Goal: Task Accomplishment & Management: Manage account settings

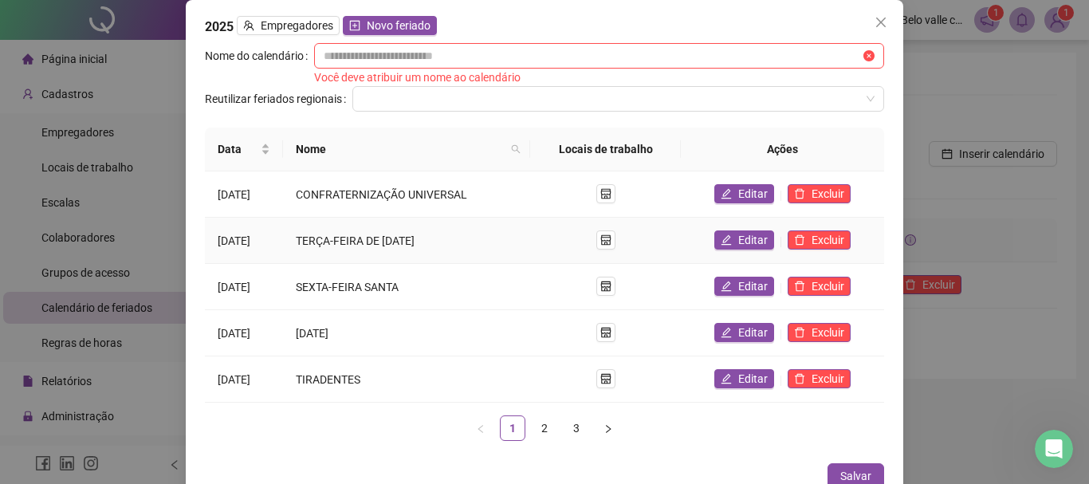
scroll to position [159, 0]
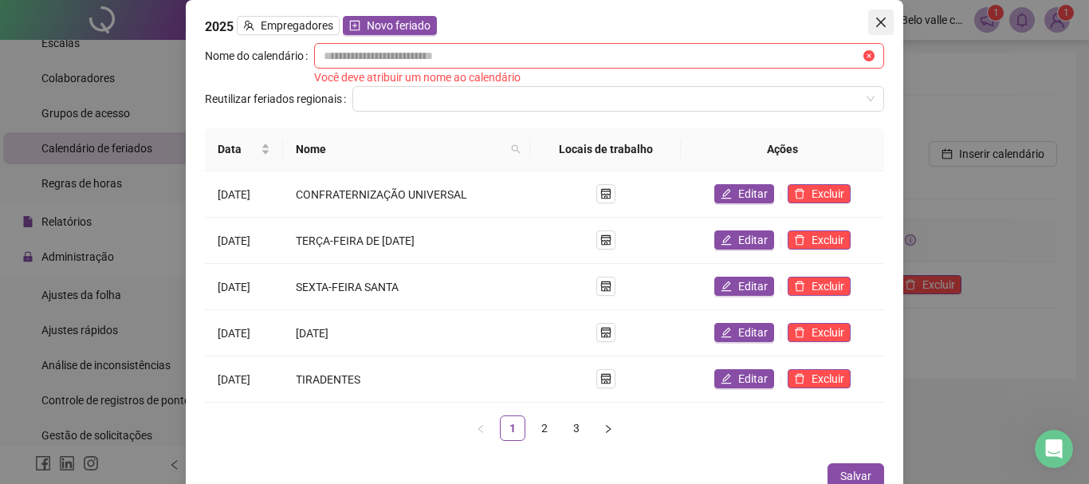
click at [875, 21] on icon "close" at bounding box center [881, 22] width 13 height 13
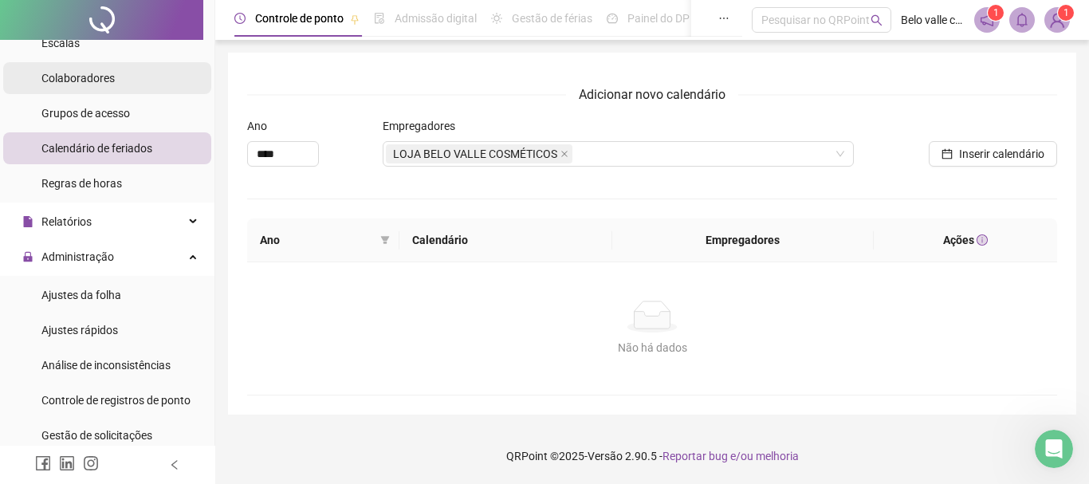
scroll to position [0, 0]
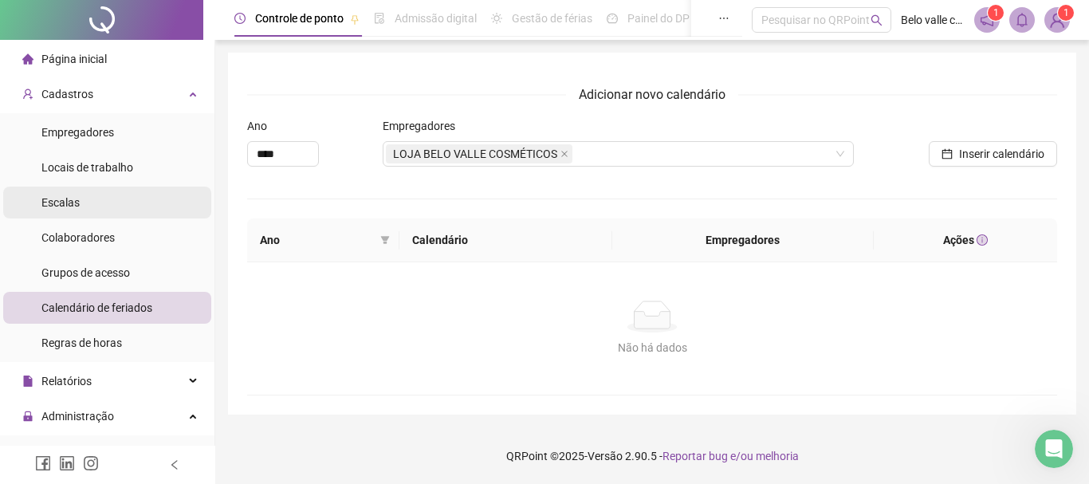
click at [97, 205] on li "Escalas" at bounding box center [107, 203] width 208 height 32
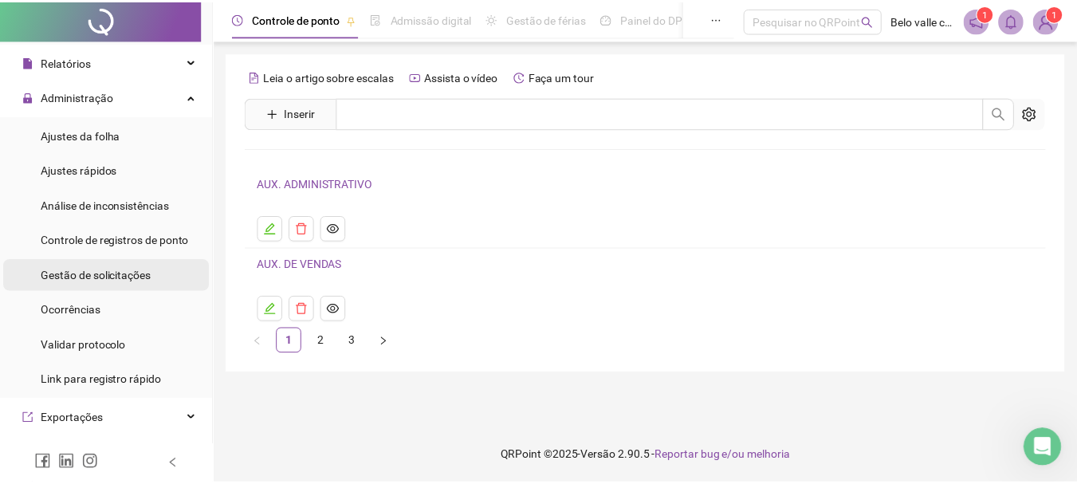
scroll to position [239, 0]
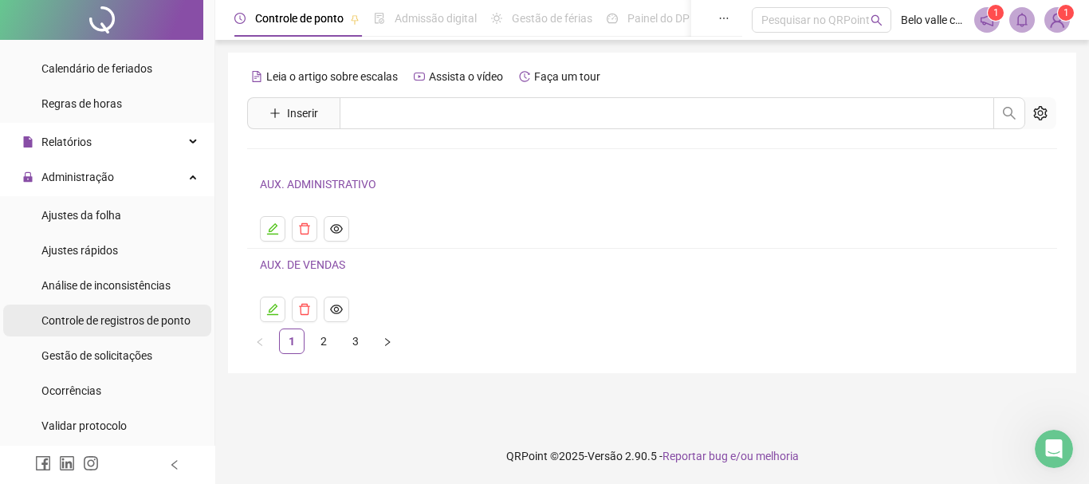
click at [108, 330] on div "Controle de registros de ponto" at bounding box center [115, 321] width 149 height 32
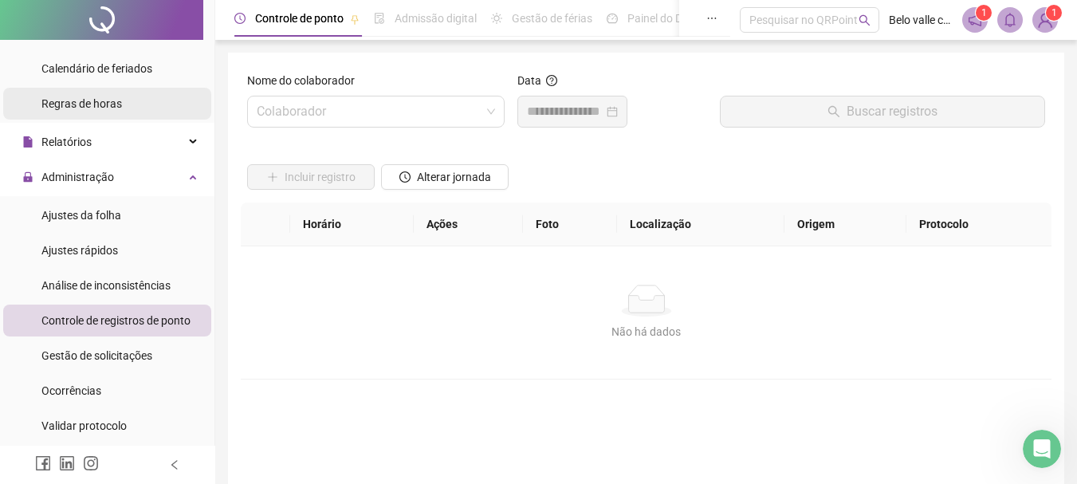
click at [90, 108] on span "Regras de horas" at bounding box center [81, 103] width 81 height 13
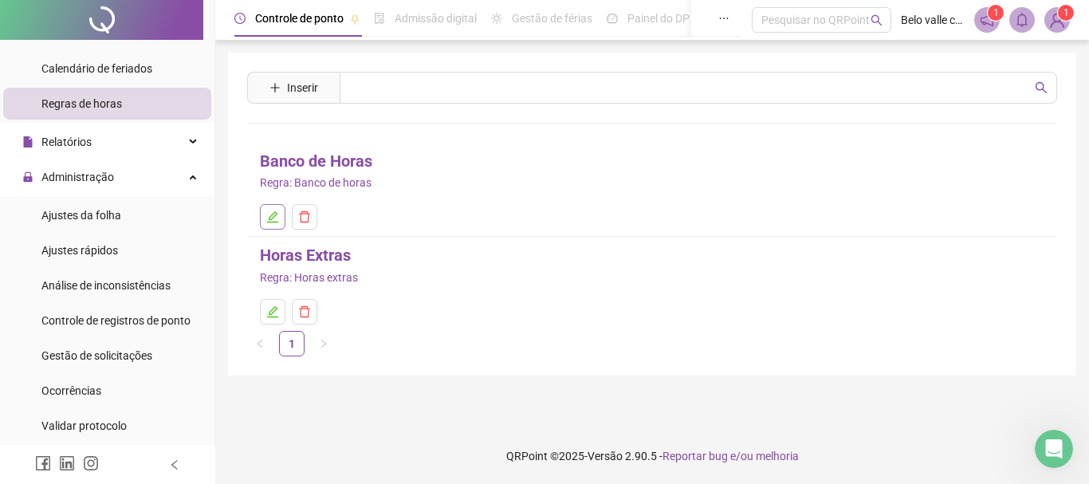
click at [275, 220] on icon "edit" at bounding box center [272, 216] width 13 height 13
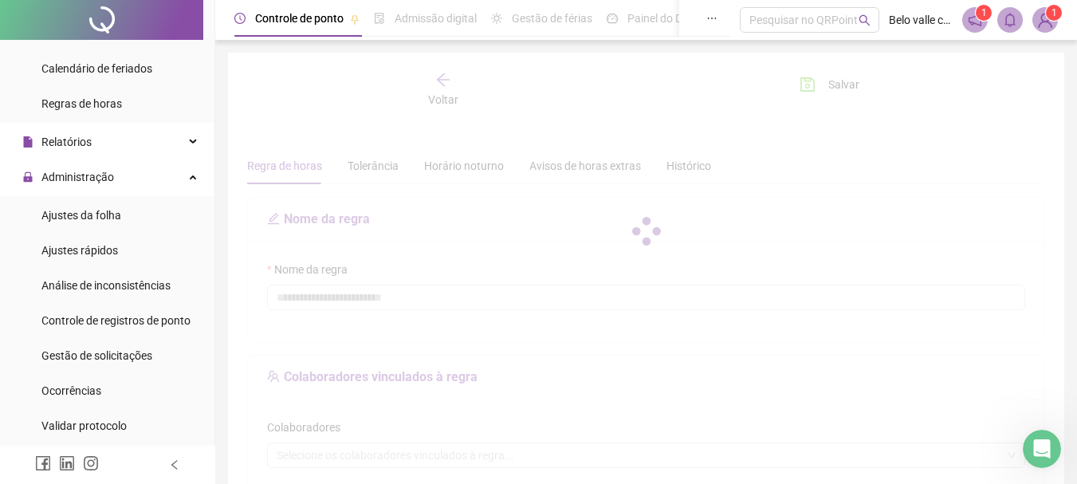
type input "**********"
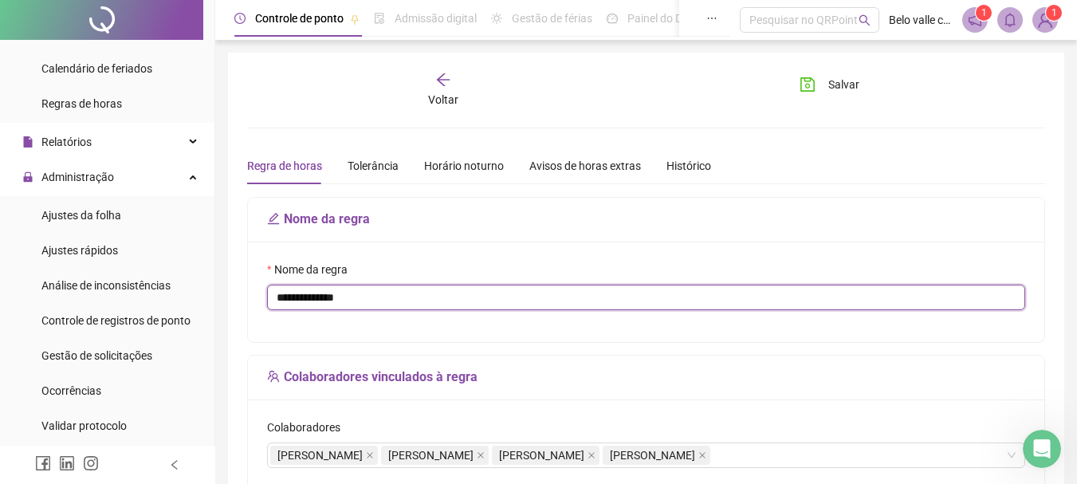
click at [345, 303] on input "**********" at bounding box center [646, 298] width 758 height 26
click at [366, 303] on input "**********" at bounding box center [646, 298] width 758 height 26
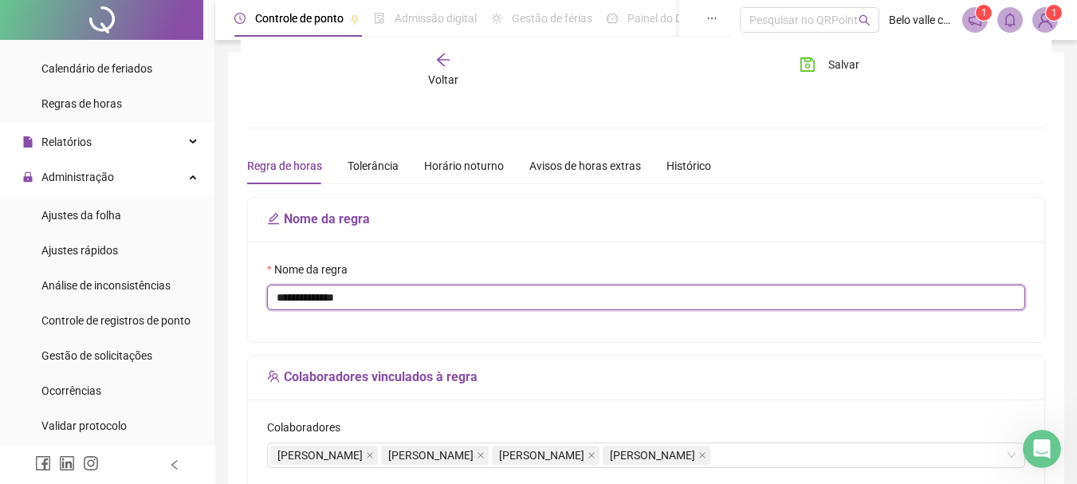
scroll to position [159, 0]
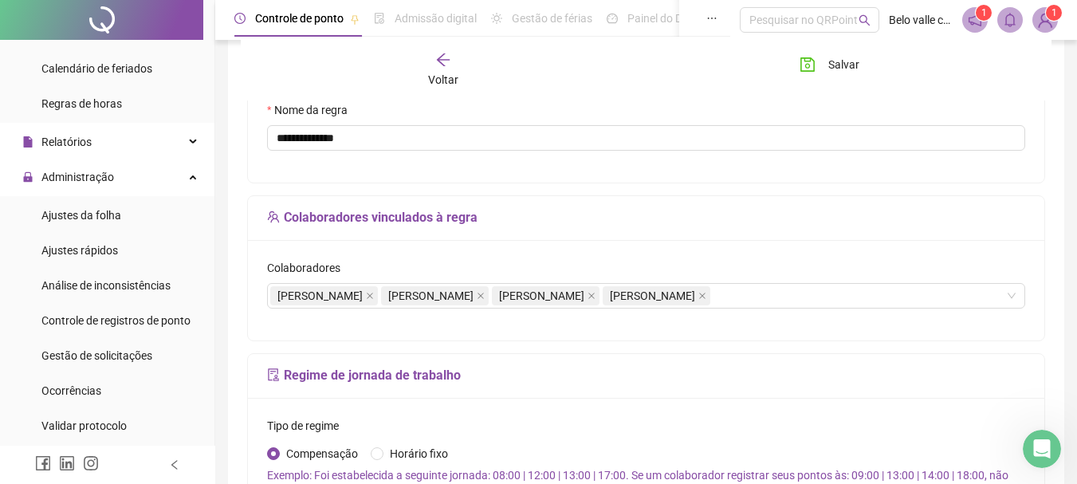
click at [753, 371] on h5 "Regime de jornada de trabalho" at bounding box center [646, 375] width 758 height 19
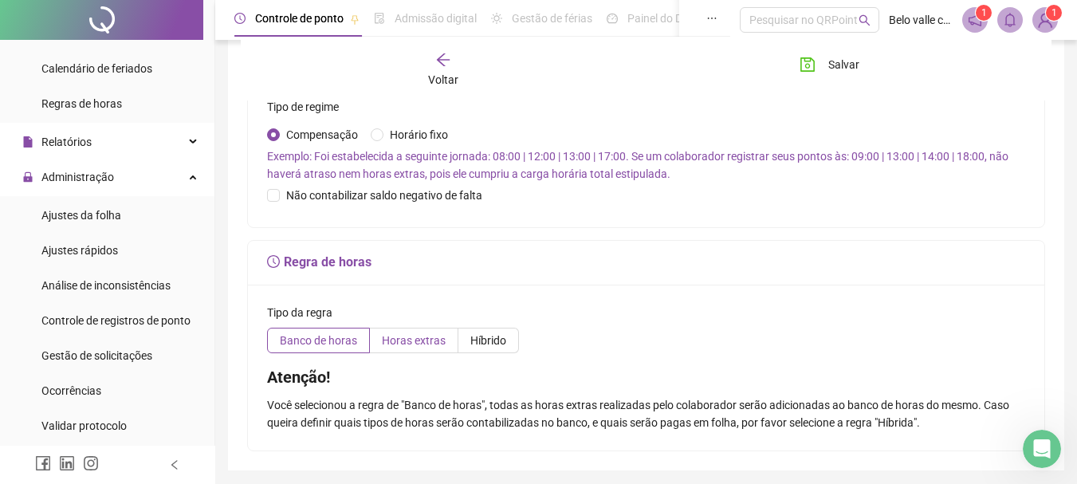
click at [415, 339] on span "Horas extras" at bounding box center [414, 340] width 64 height 13
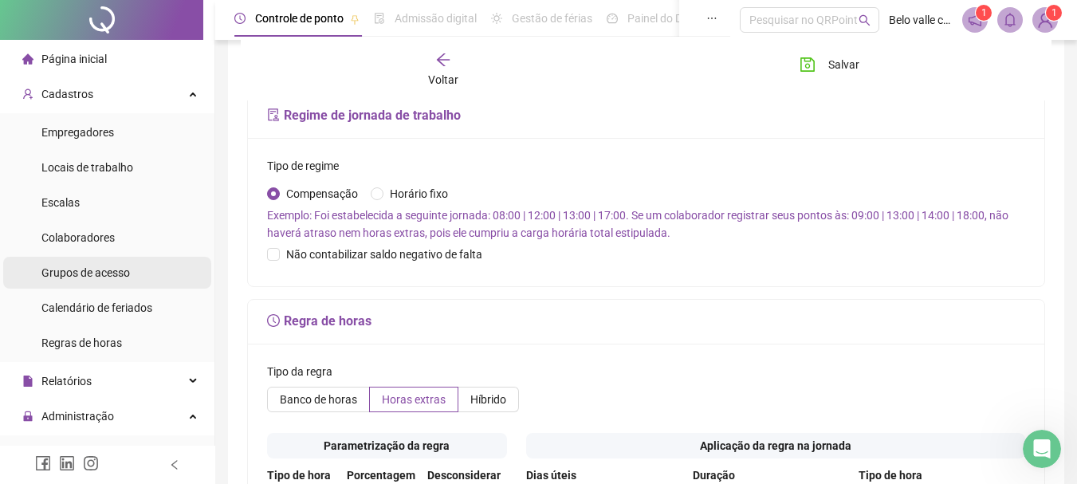
scroll to position [159, 0]
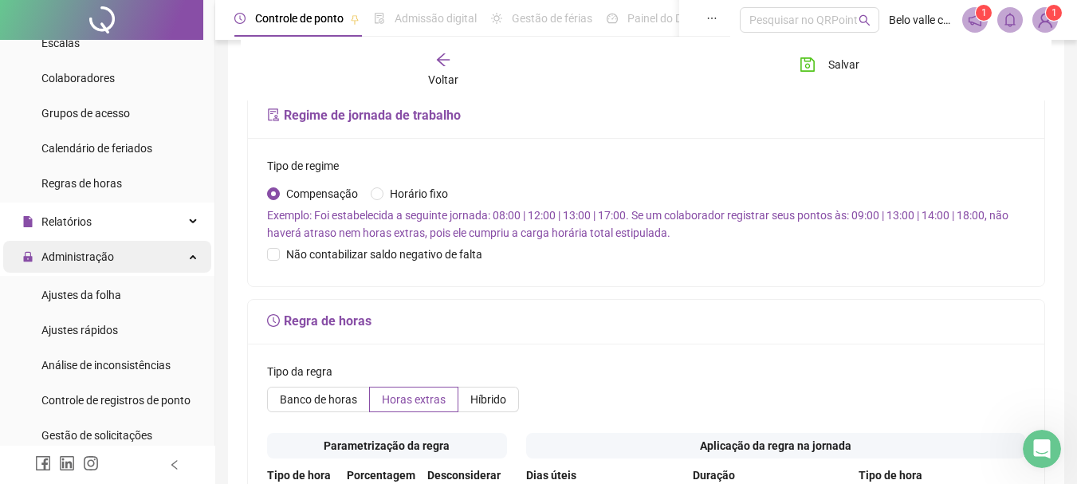
click at [150, 259] on div "Administração" at bounding box center [107, 257] width 208 height 32
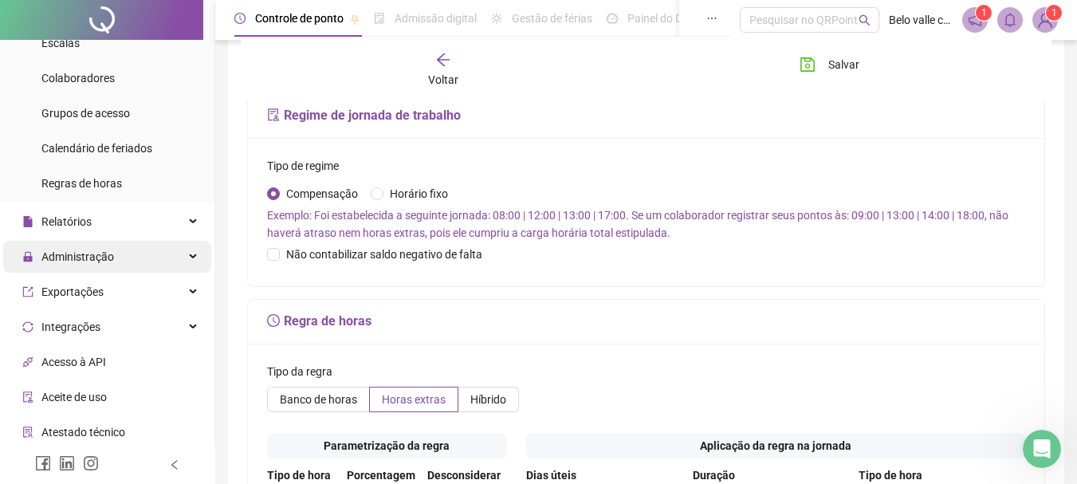
click at [150, 259] on div "Administração" at bounding box center [107, 257] width 208 height 32
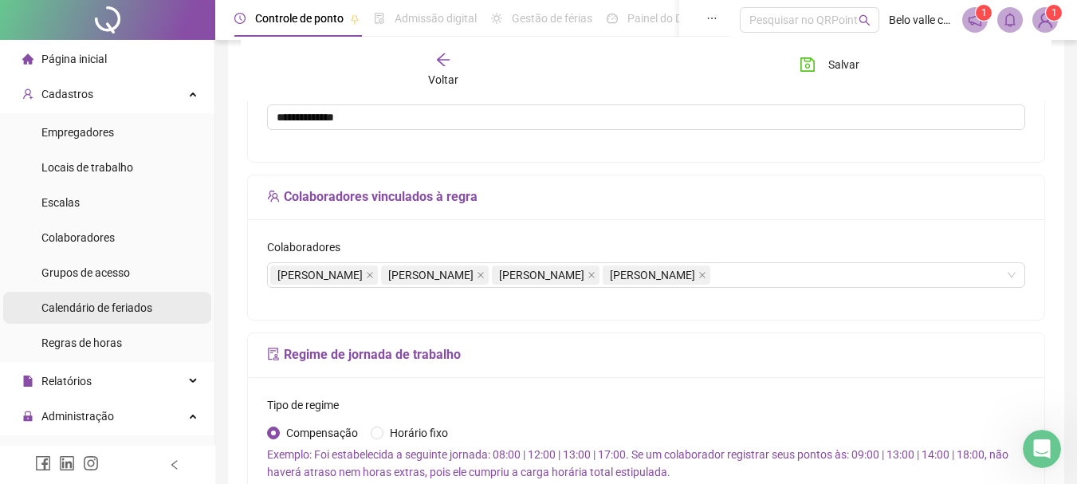
scroll to position [0, 0]
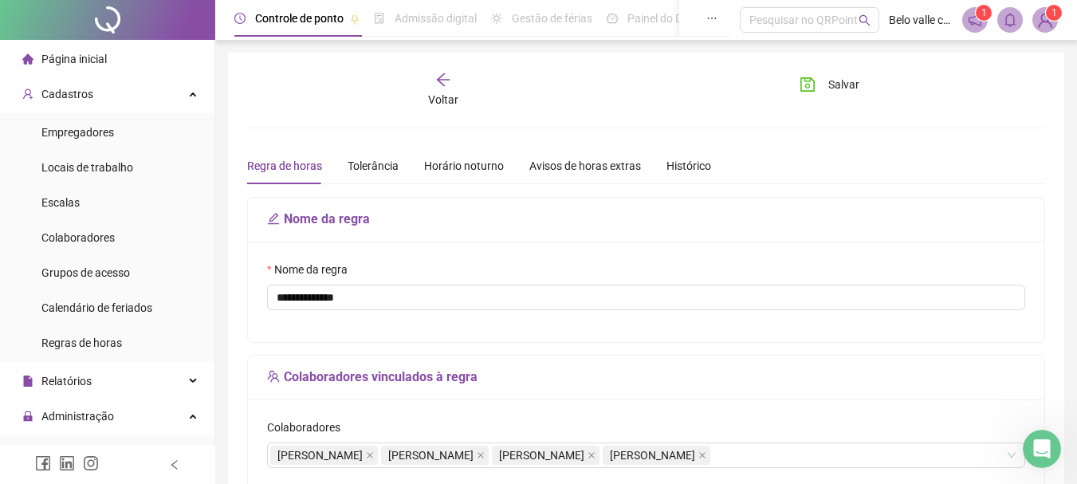
click at [91, 56] on span "Página inicial" at bounding box center [73, 59] width 65 height 13
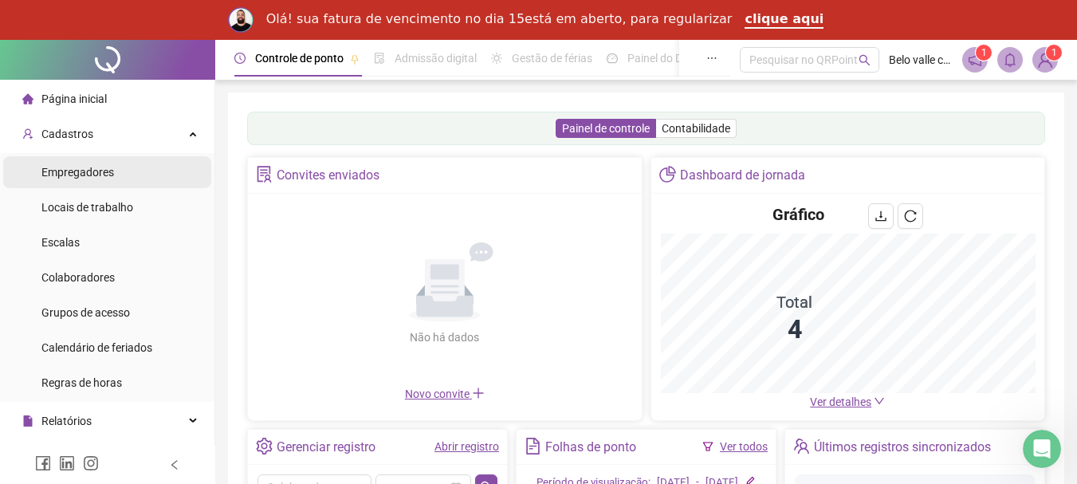
click at [89, 171] on span "Empregadores" at bounding box center [77, 172] width 73 height 13
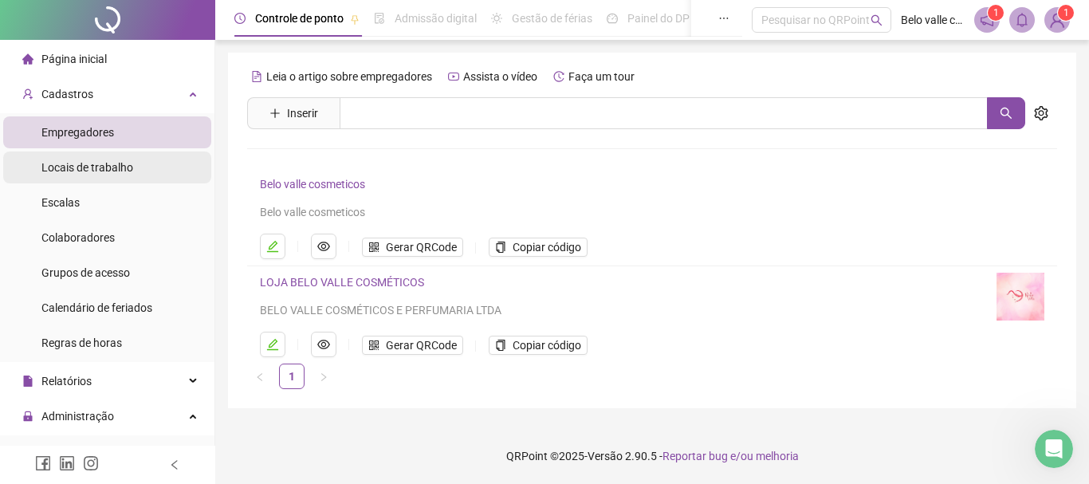
click at [77, 171] on span "Locais de trabalho" at bounding box center [87, 167] width 92 height 13
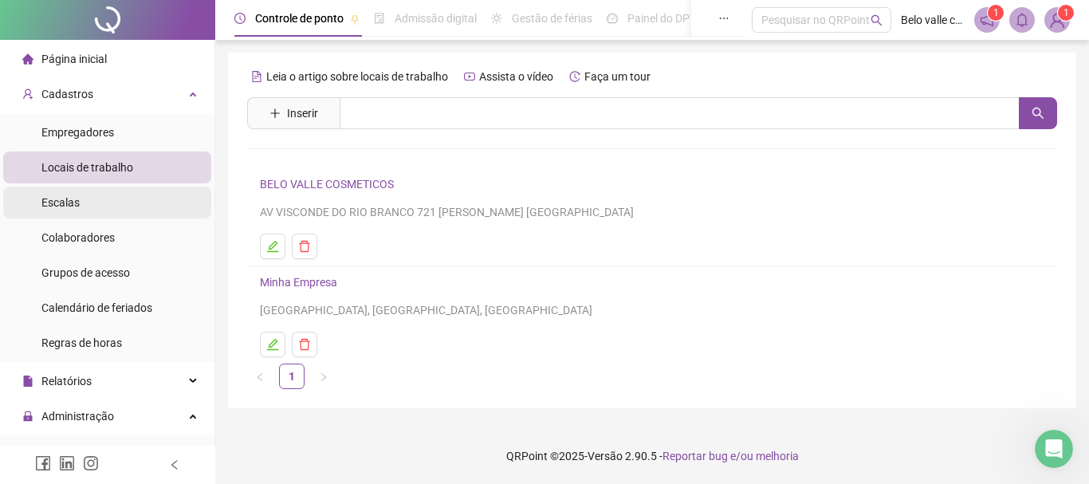
click at [122, 203] on li "Escalas" at bounding box center [107, 203] width 208 height 32
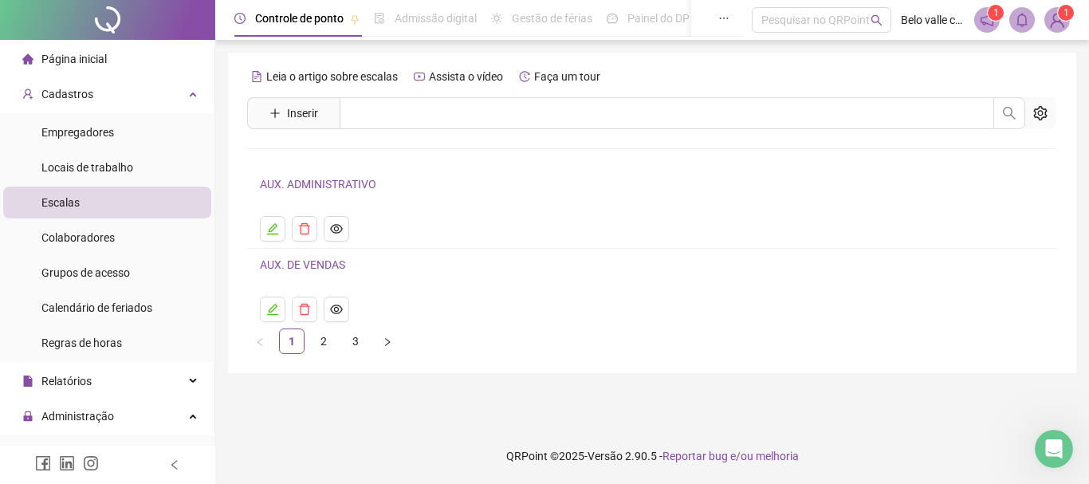
click at [300, 188] on link "AUX. ADMINISTRATIVO" at bounding box center [318, 184] width 116 height 13
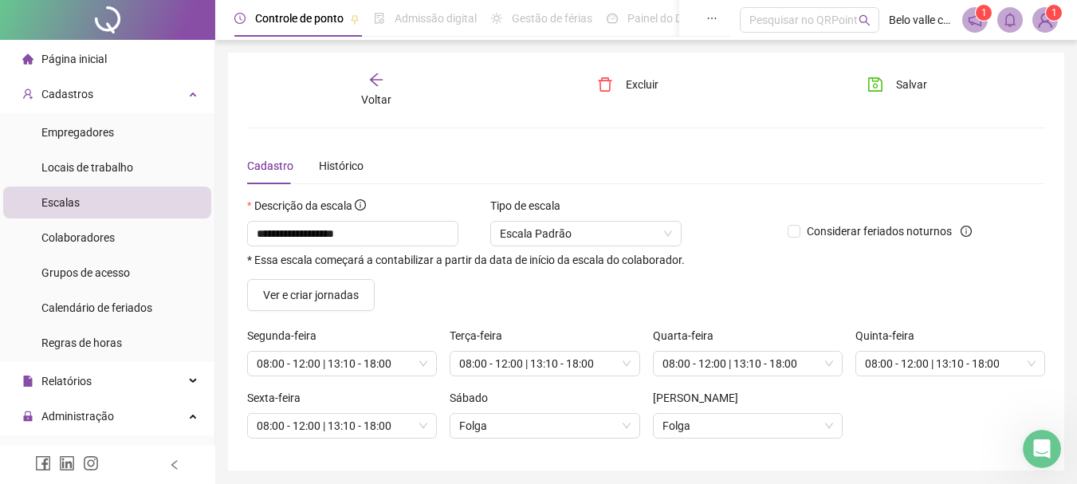
scroll to position [55, 0]
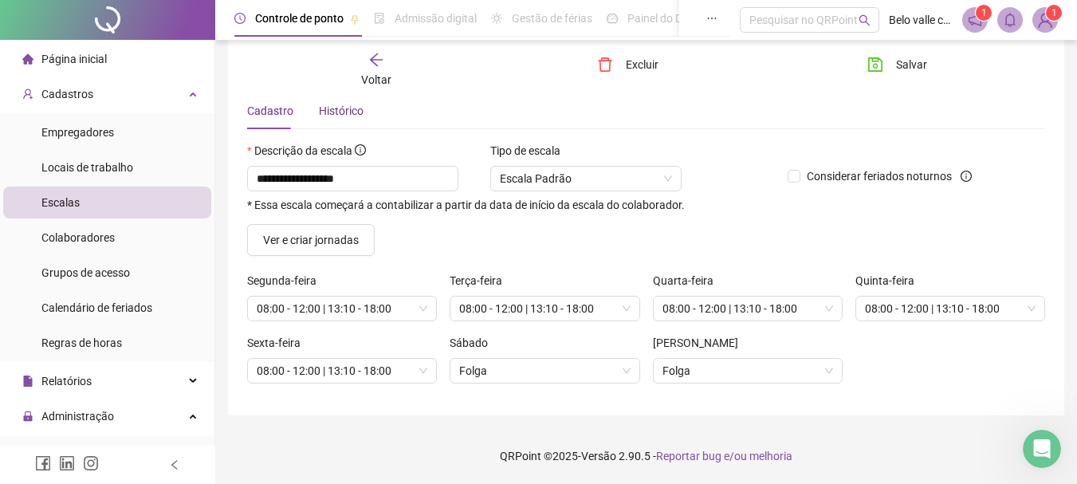
click at [320, 112] on div "Histórico" at bounding box center [341, 111] width 45 height 18
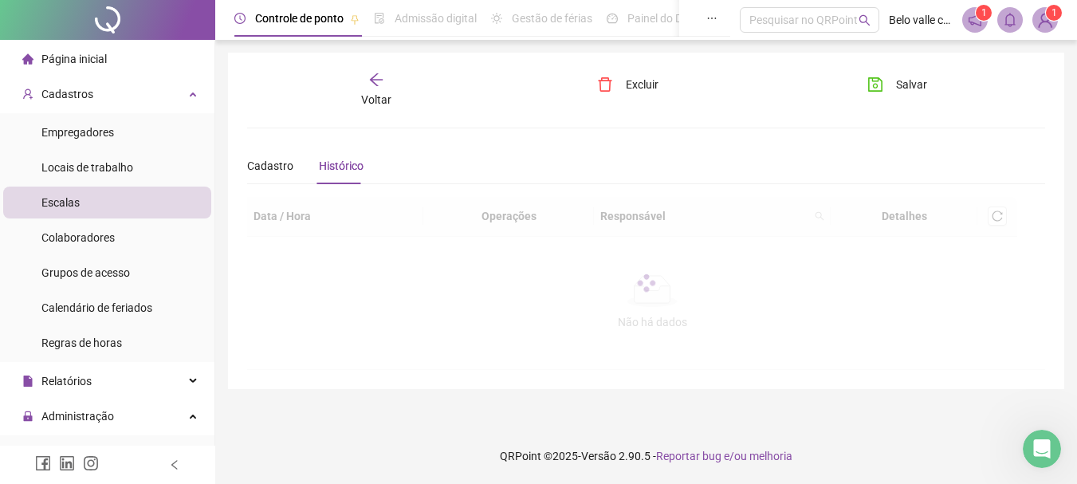
scroll to position [0, 0]
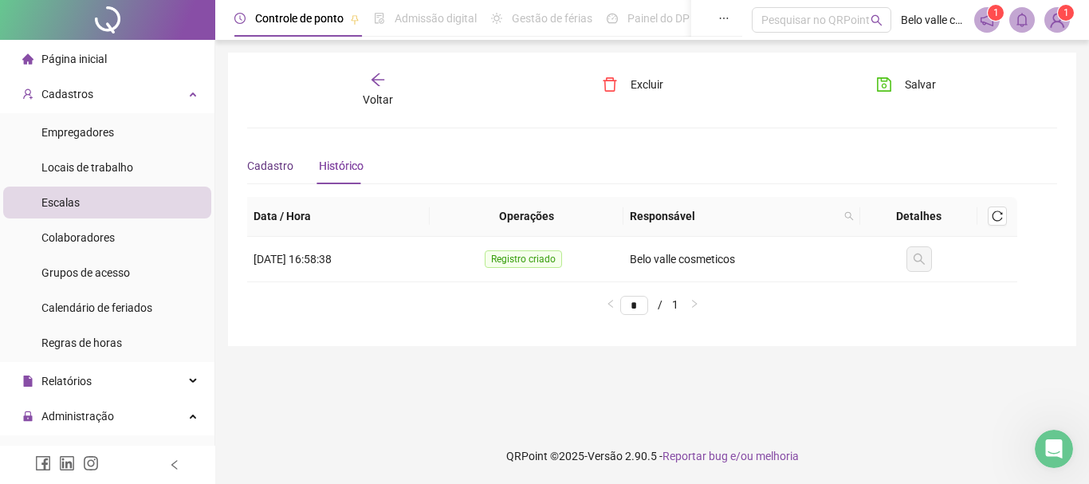
click at [262, 166] on span "Cadastro" at bounding box center [270, 165] width 46 height 13
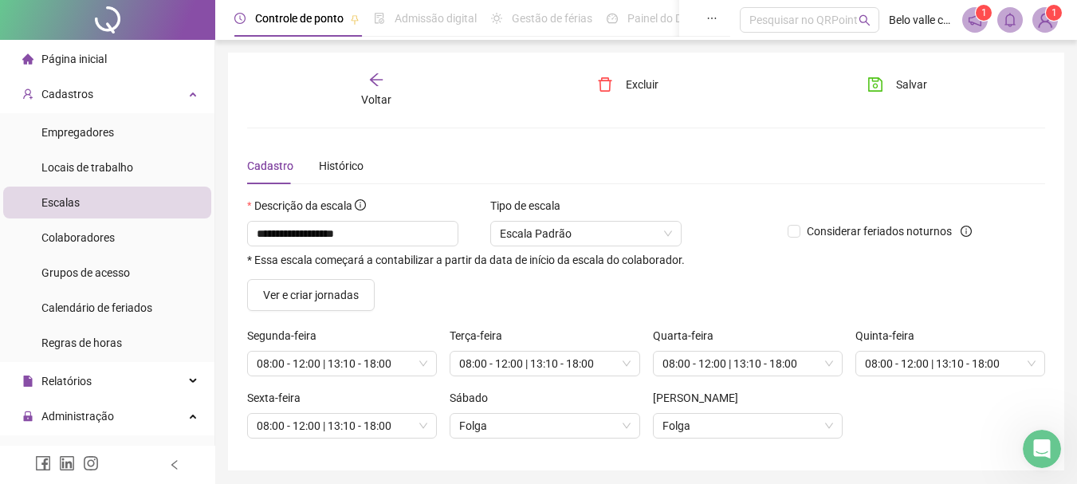
click at [380, 81] on icon "arrow-left" at bounding box center [376, 80] width 16 height 16
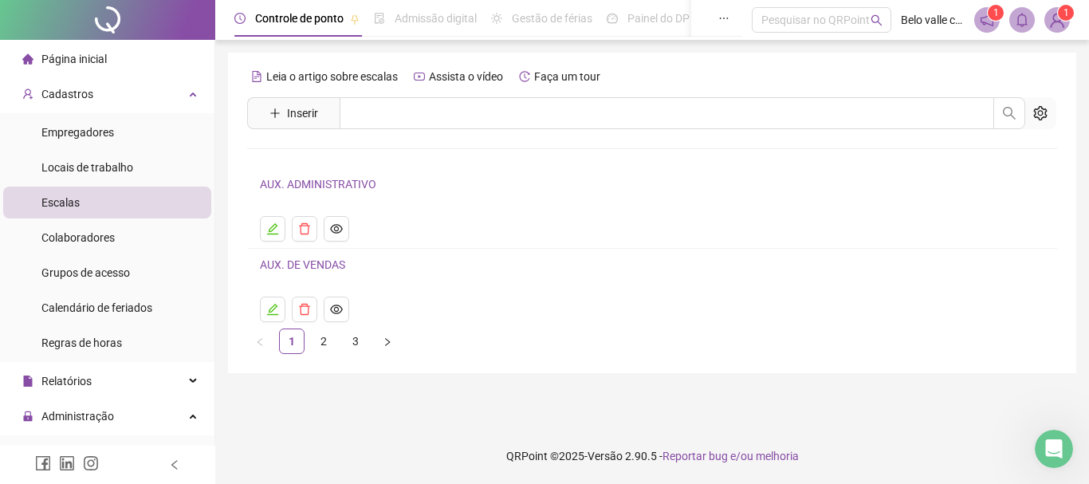
click at [299, 267] on link "AUX. DE VENDAS" at bounding box center [302, 264] width 85 height 13
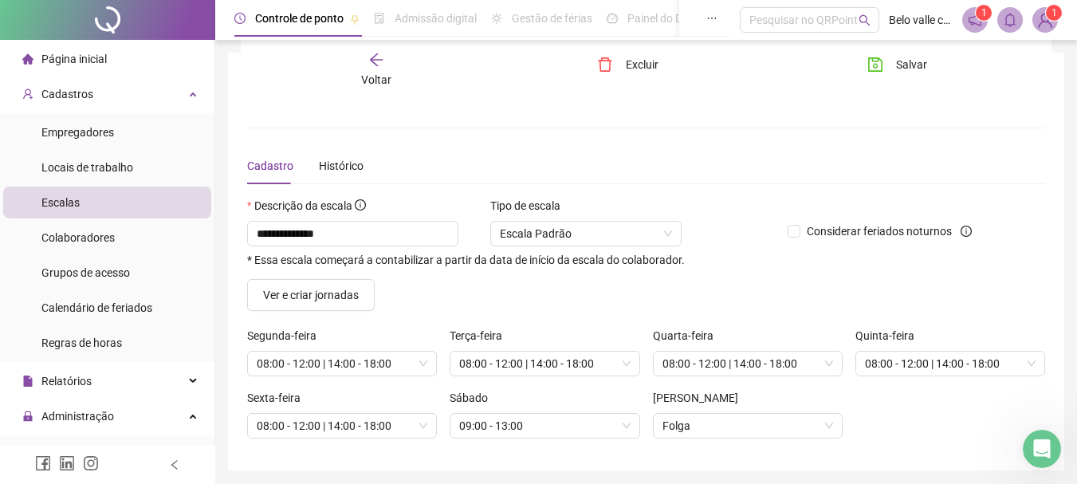
scroll to position [55, 0]
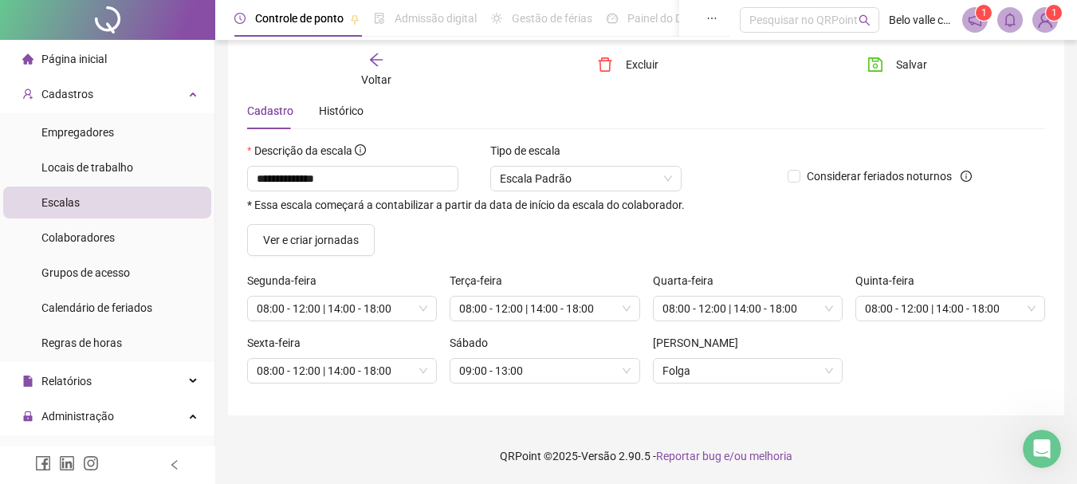
click at [122, 205] on li "Escalas" at bounding box center [107, 203] width 208 height 32
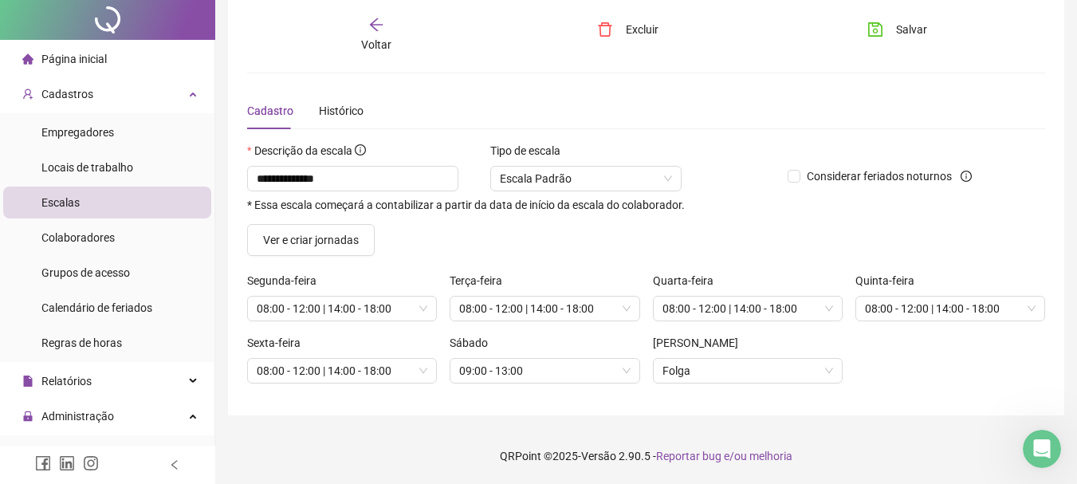
scroll to position [0, 0]
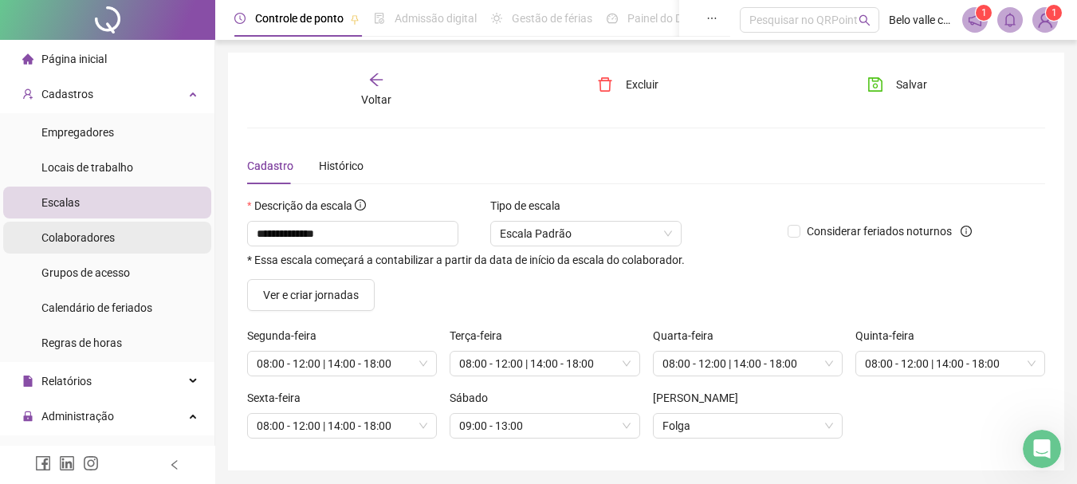
click at [92, 242] on span "Colaboradores" at bounding box center [77, 237] width 73 height 13
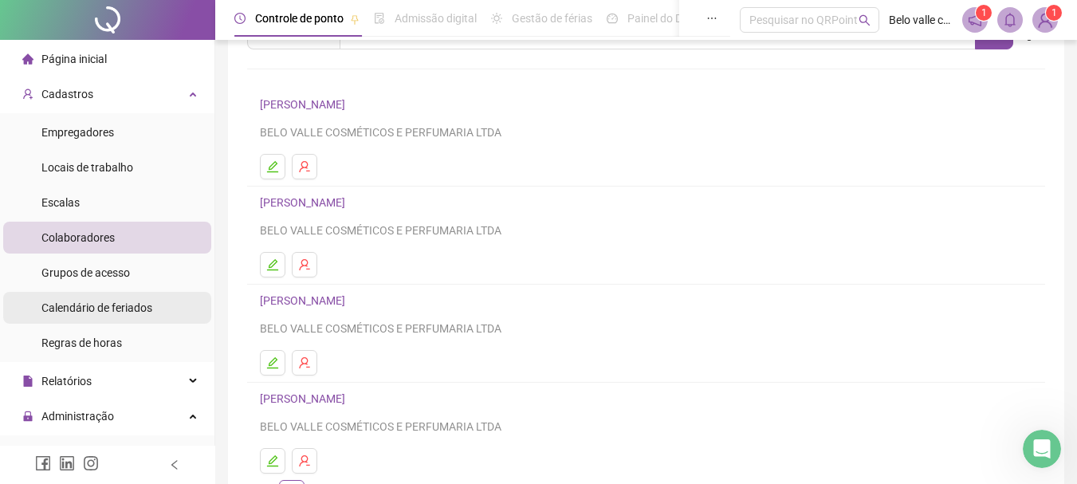
scroll to position [239, 0]
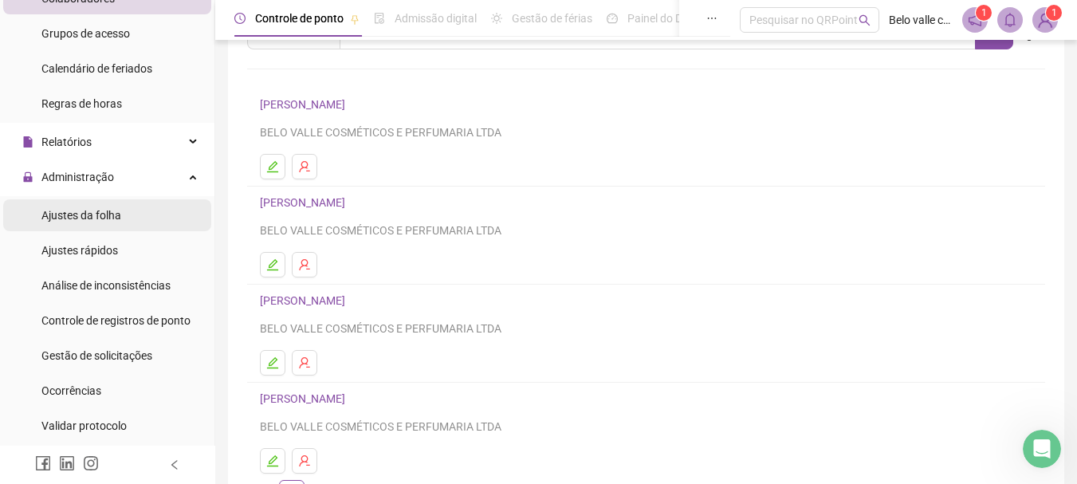
click at [90, 216] on span "Ajustes da folha" at bounding box center [81, 215] width 80 height 13
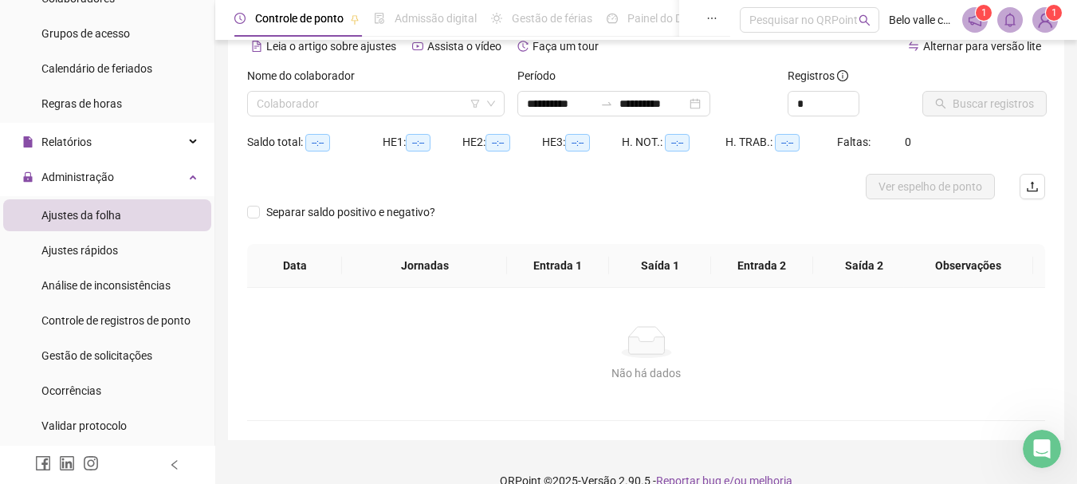
type input "**********"
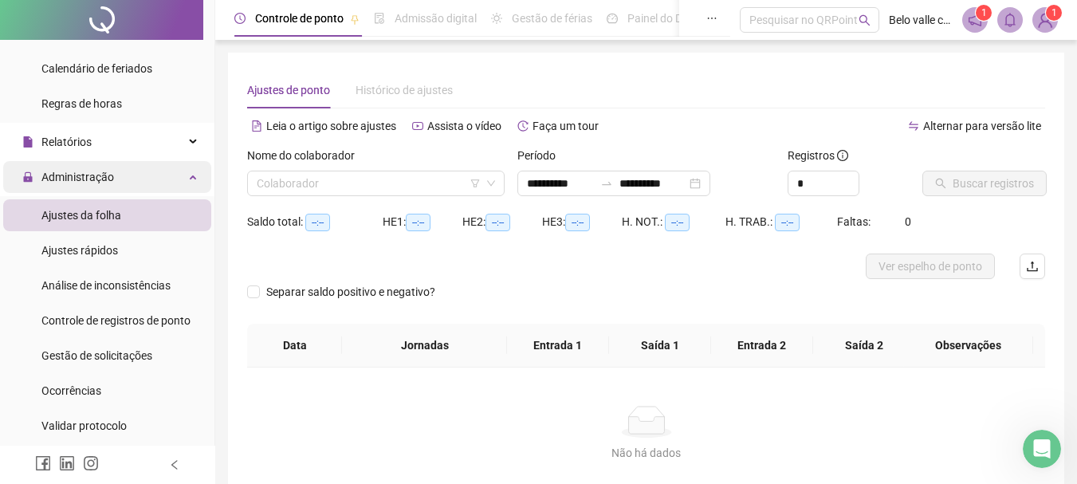
click at [56, 174] on span "Administração" at bounding box center [77, 177] width 73 height 13
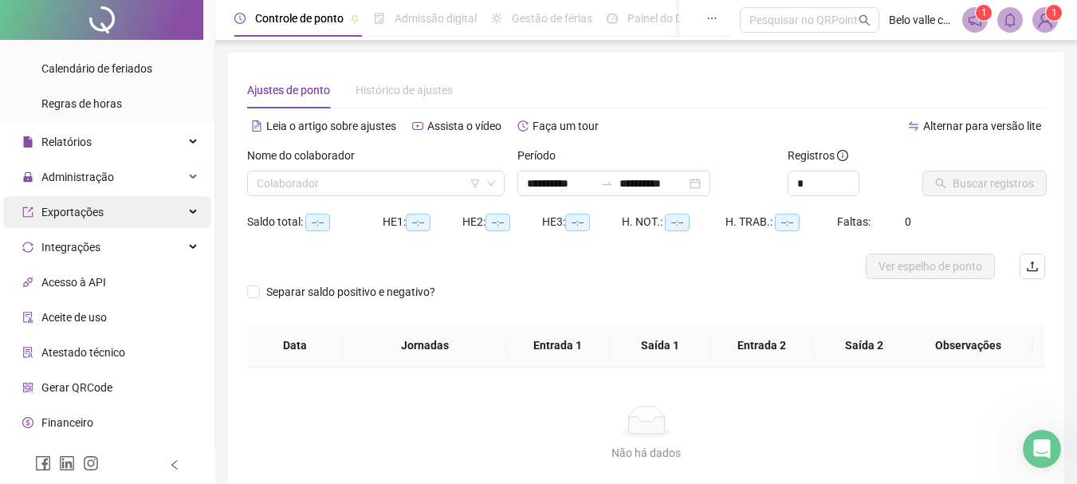
click at [102, 218] on div "Exportações" at bounding box center [107, 212] width 208 height 32
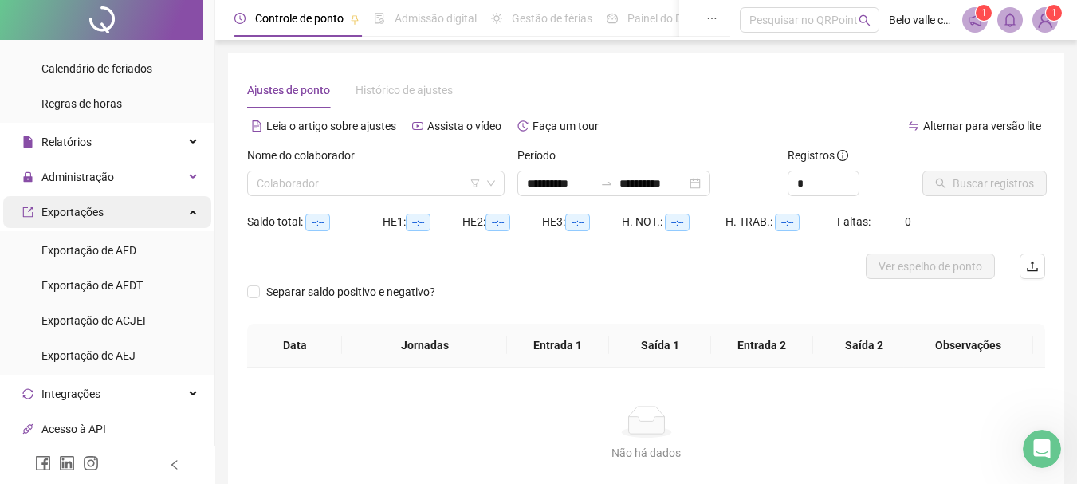
click at [102, 218] on div "Exportações" at bounding box center [107, 212] width 208 height 32
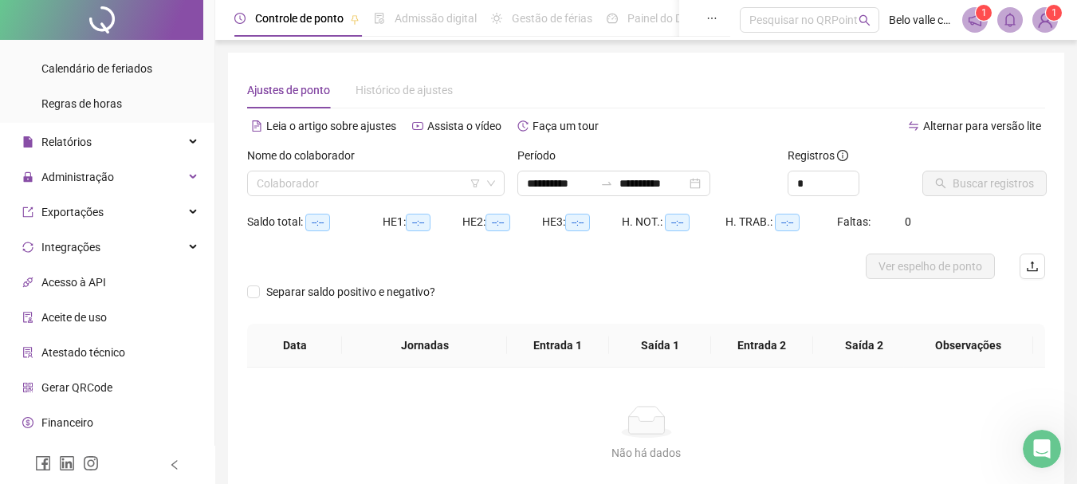
scroll to position [159, 0]
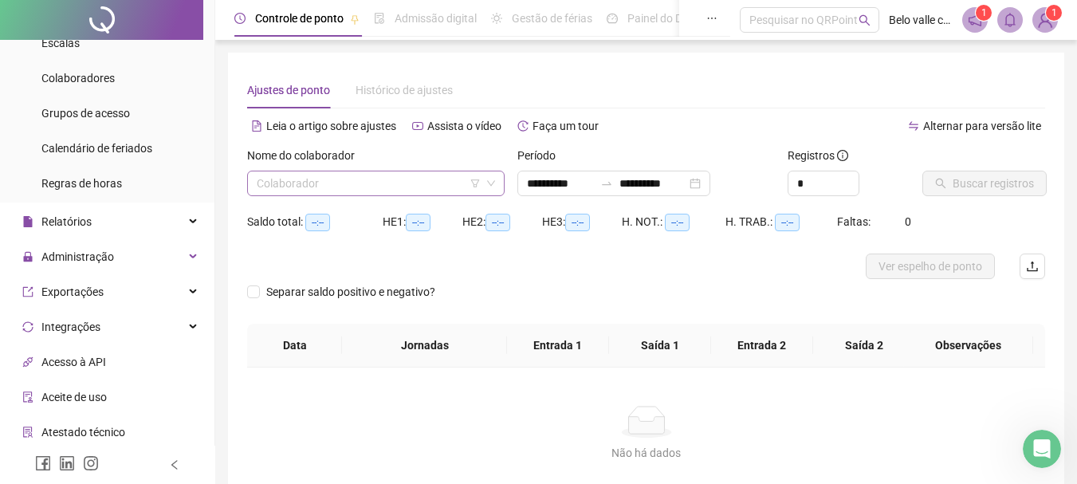
click at [282, 191] on input "search" at bounding box center [369, 183] width 224 height 24
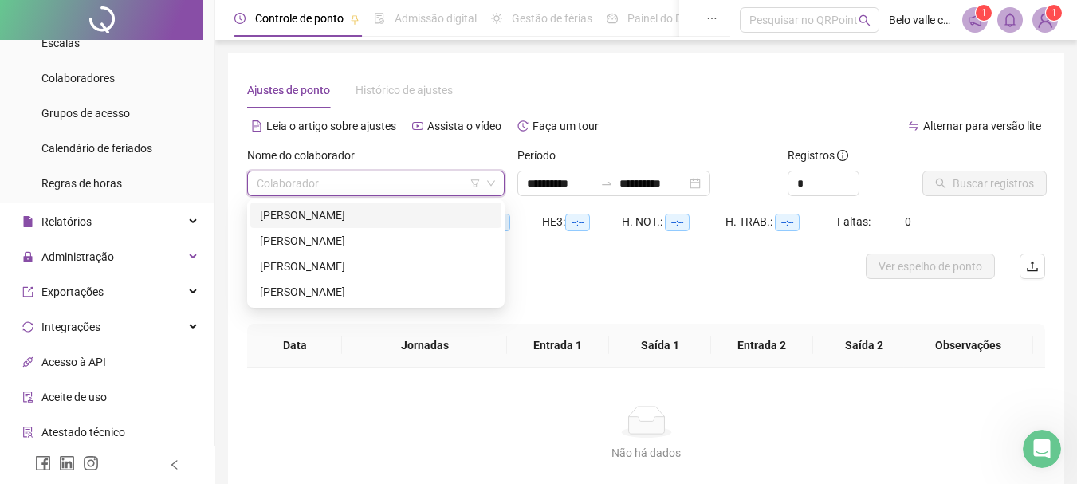
click at [613, 252] on div "HE 3: --:--" at bounding box center [582, 231] width 80 height 45
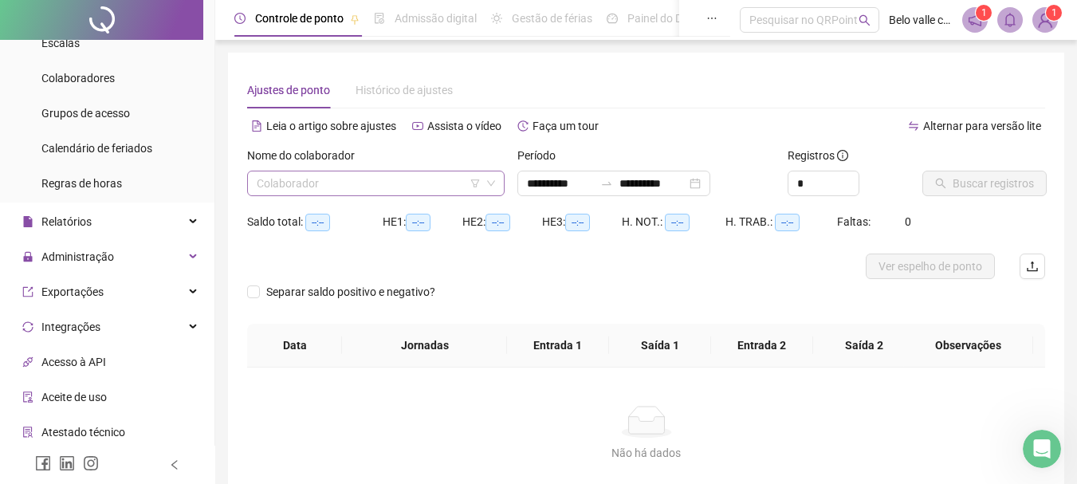
click at [401, 187] on input "search" at bounding box center [369, 183] width 224 height 24
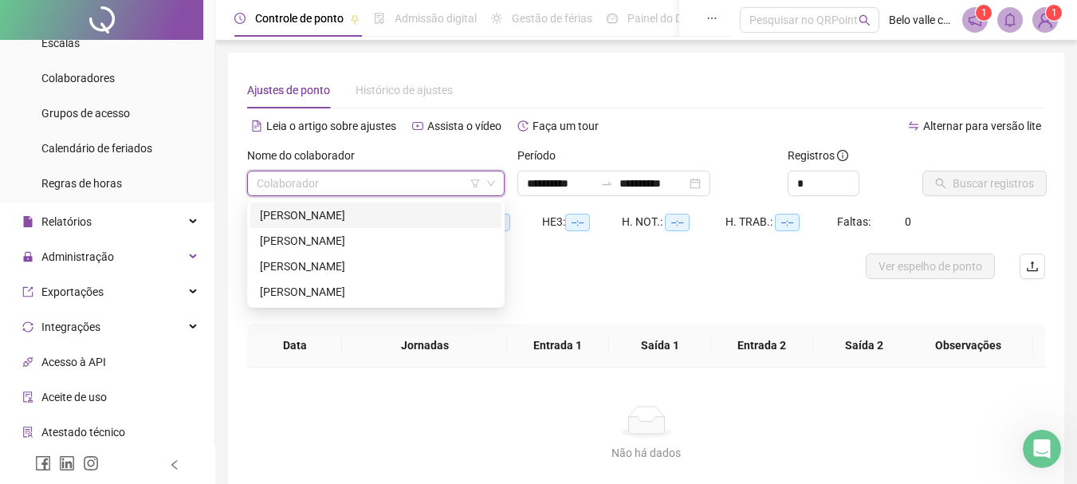
click at [598, 272] on div at bounding box center [546, 267] width 599 height 26
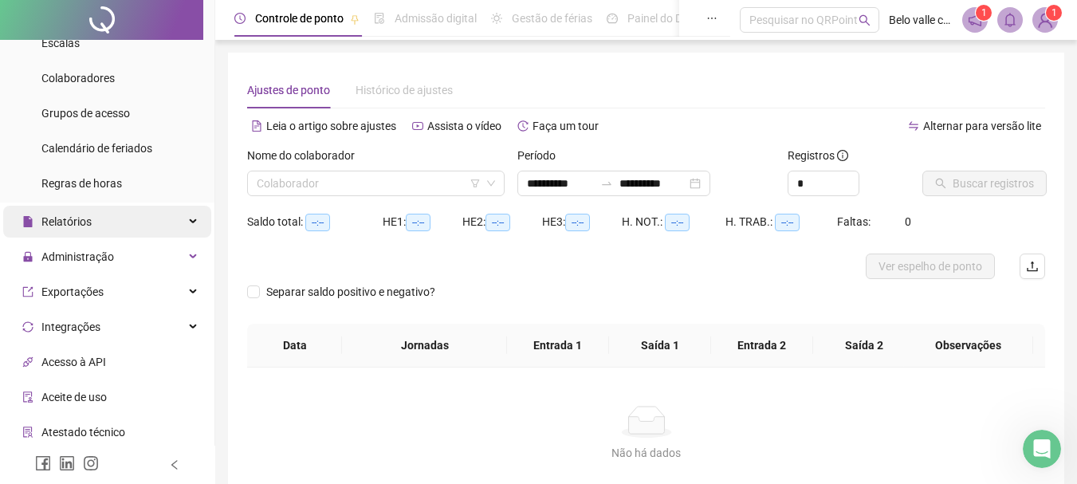
click at [104, 226] on div "Relatórios" at bounding box center [107, 222] width 208 height 32
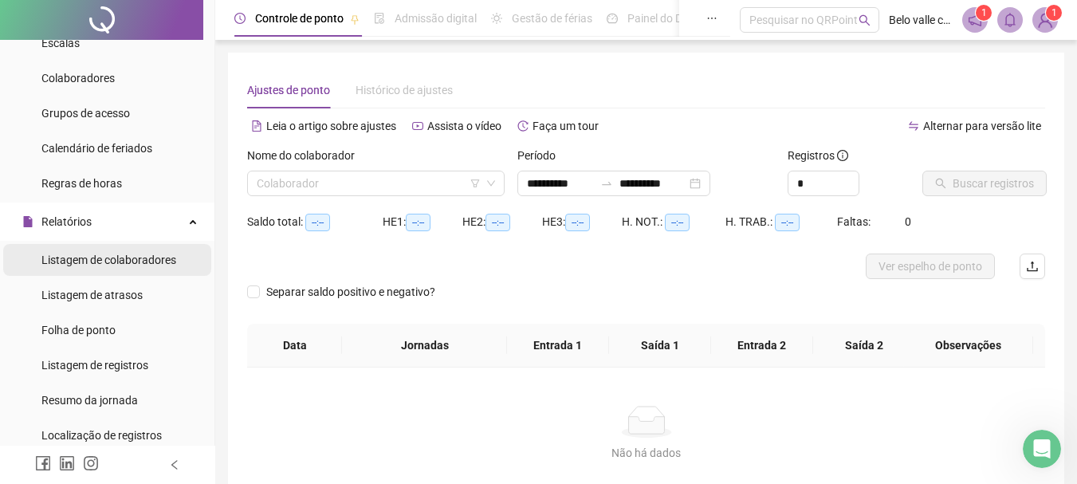
click at [127, 267] on div "Listagem de colaboradores" at bounding box center [108, 260] width 135 height 32
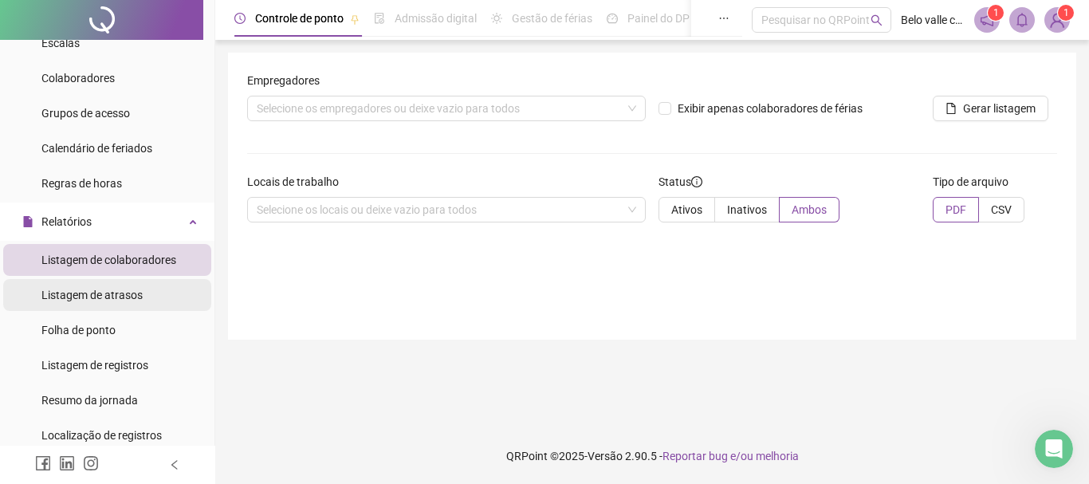
click at [122, 300] on span "Listagem de atrasos" at bounding box center [91, 295] width 101 height 13
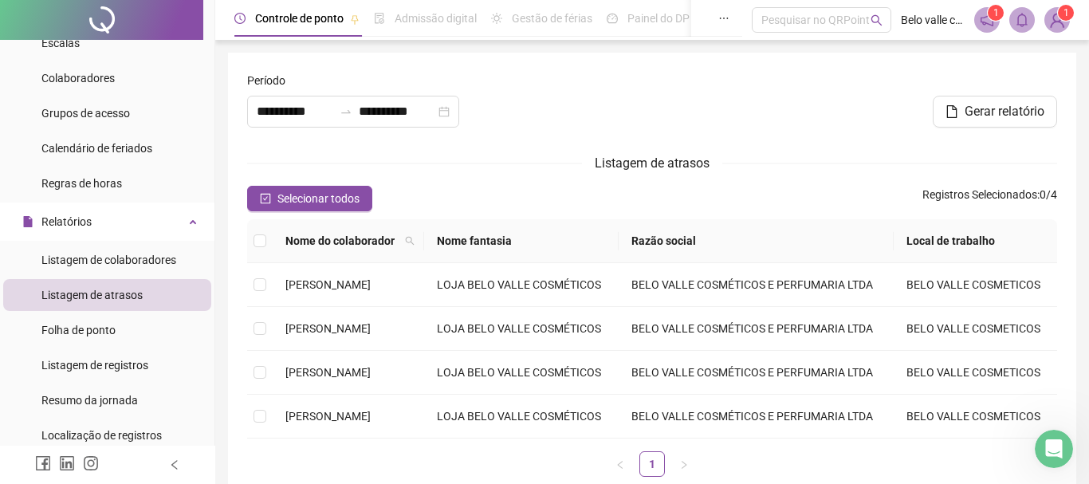
type input "**********"
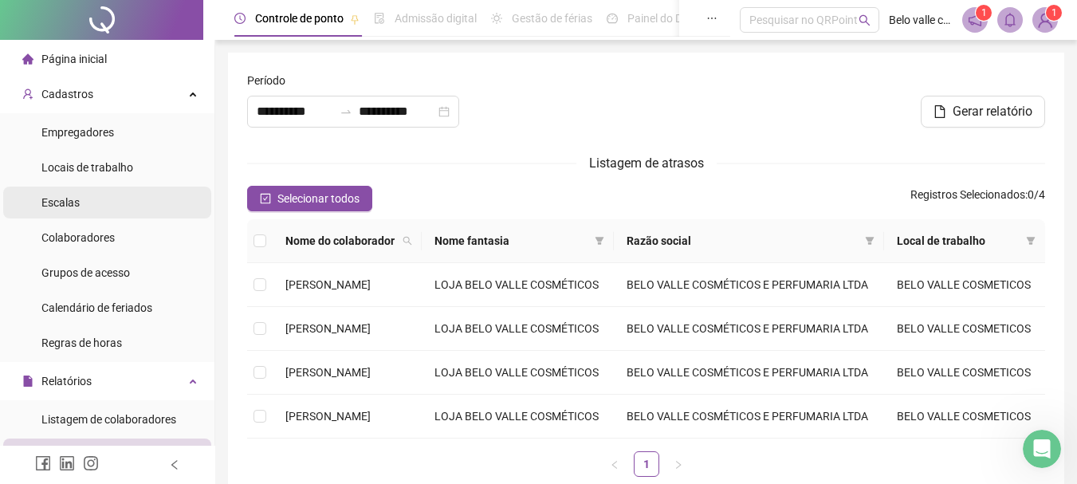
click at [78, 206] on li "Escalas" at bounding box center [107, 203] width 208 height 32
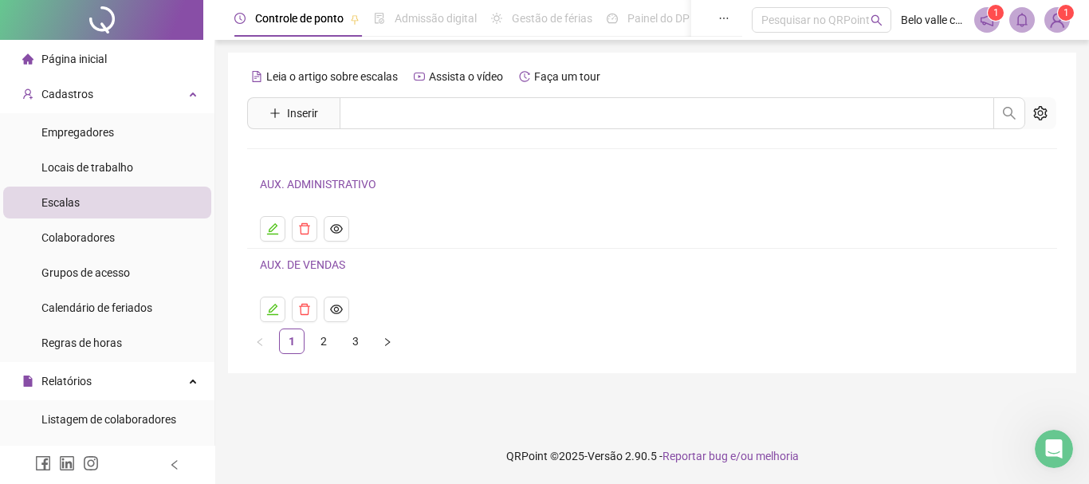
click at [330, 266] on link "AUX. DE VENDAS" at bounding box center [302, 264] width 85 height 13
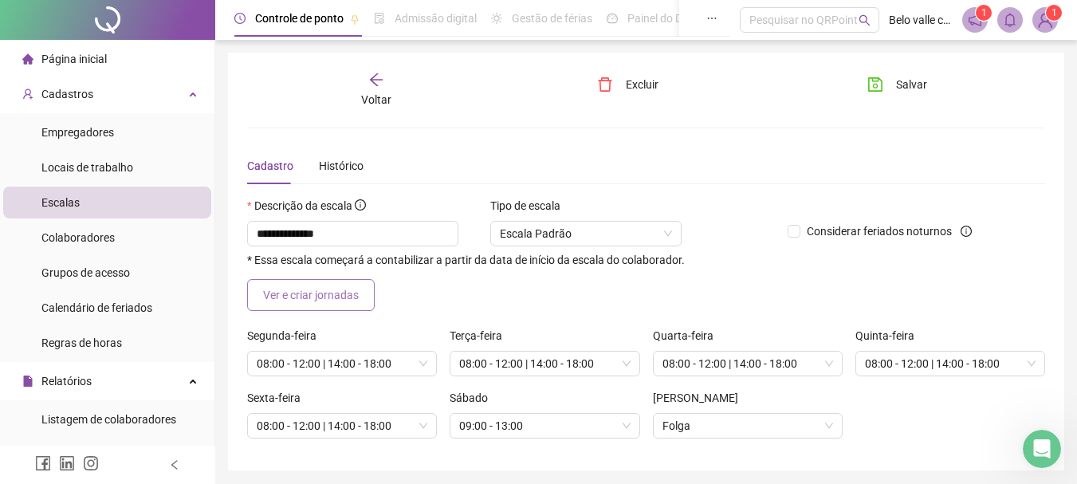
click at [325, 297] on span "Ver e criar jornadas" at bounding box center [311, 295] width 96 height 18
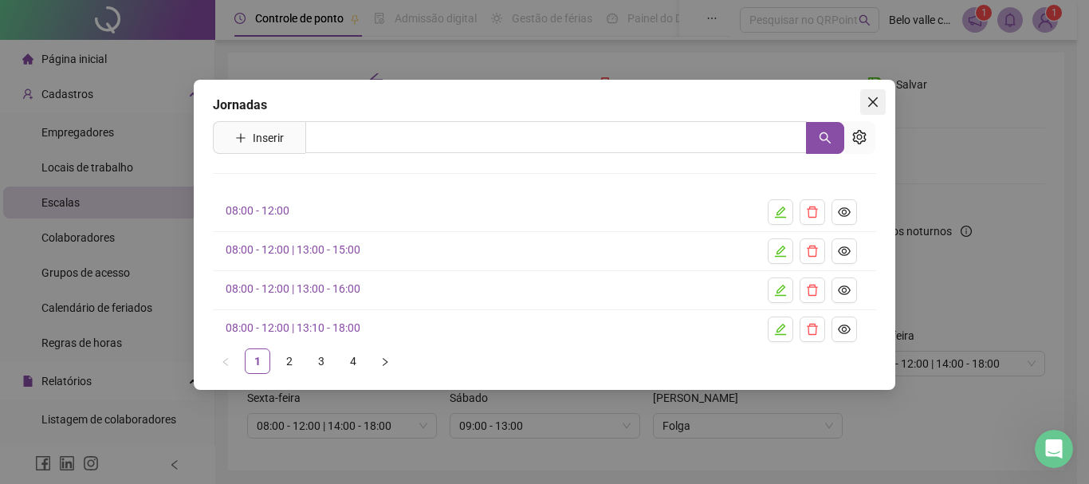
click at [870, 106] on icon "close" at bounding box center [873, 102] width 10 height 10
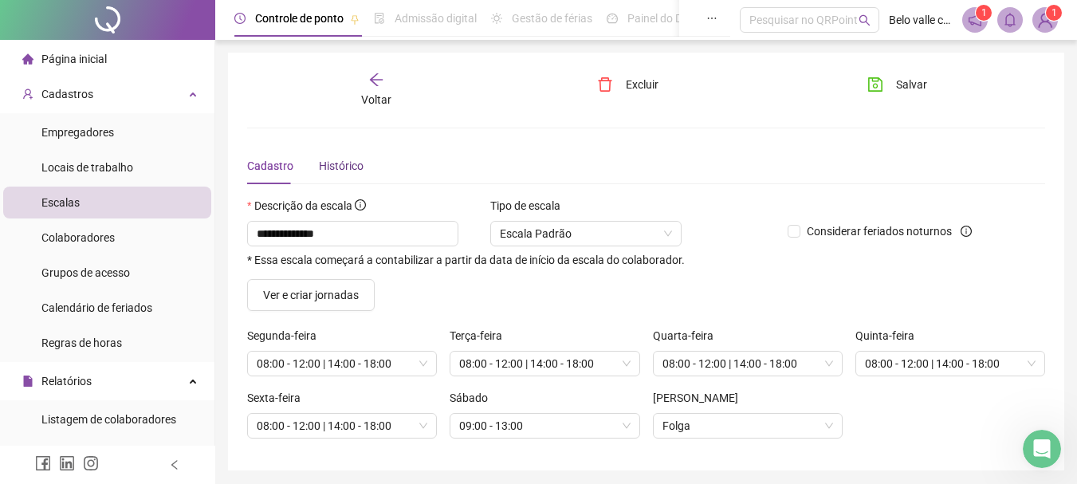
click at [348, 165] on div "Histórico" at bounding box center [341, 166] width 45 height 18
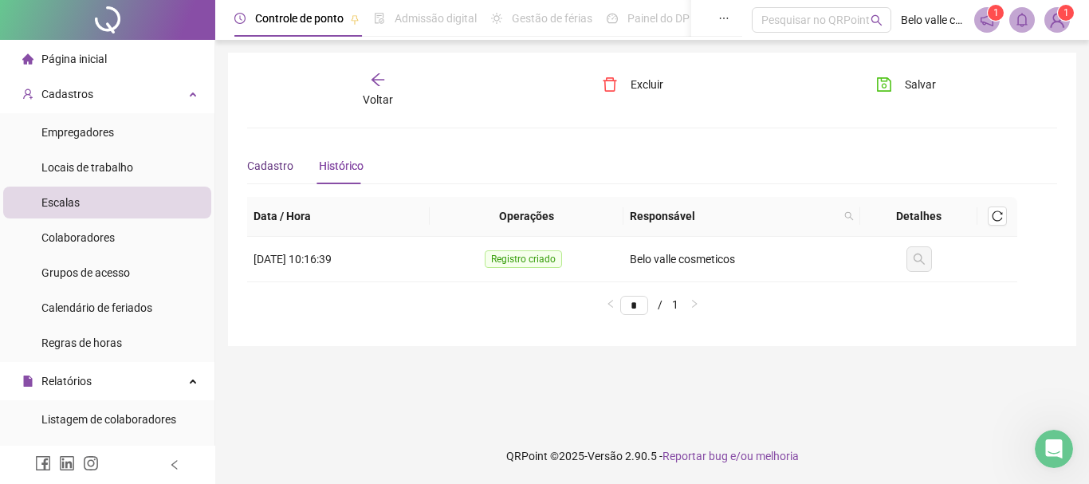
click at [287, 167] on span "Cadastro" at bounding box center [270, 165] width 46 height 13
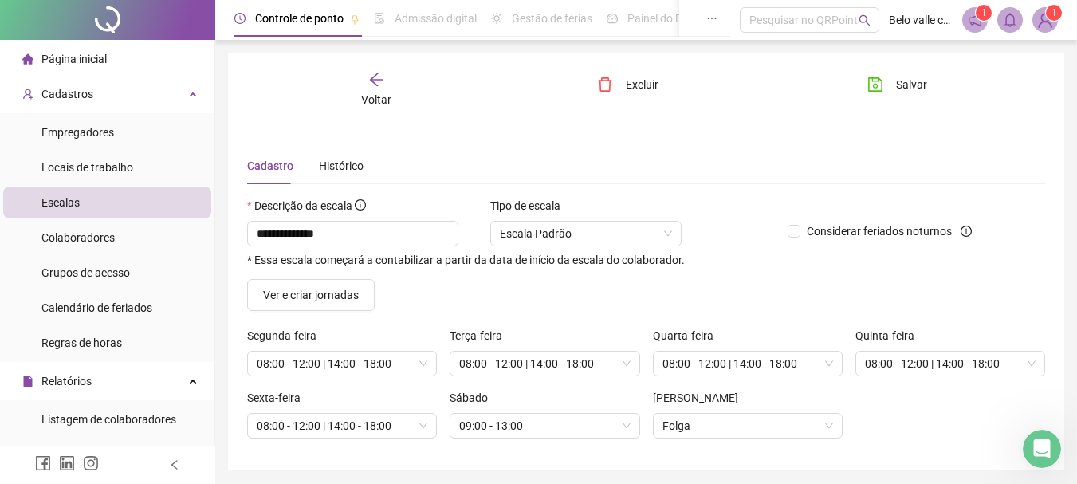
click at [372, 81] on icon "arrow-left" at bounding box center [376, 80] width 16 height 16
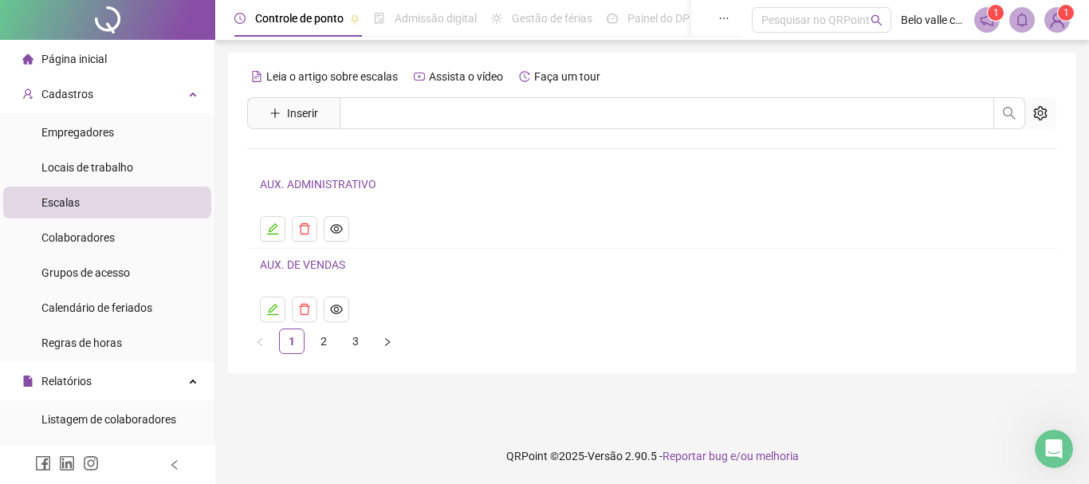
click at [311, 187] on link "AUX. ADMINISTRATIVO" at bounding box center [318, 184] width 116 height 13
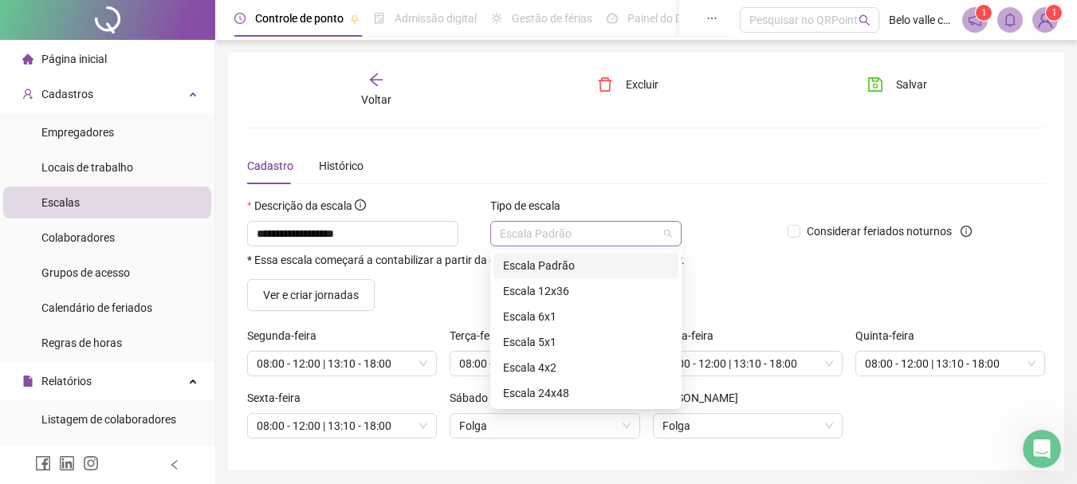
click at [583, 226] on span "Escala Padrão" at bounding box center [586, 234] width 172 height 24
click at [576, 238] on span "Escala Padrão" at bounding box center [586, 234] width 172 height 24
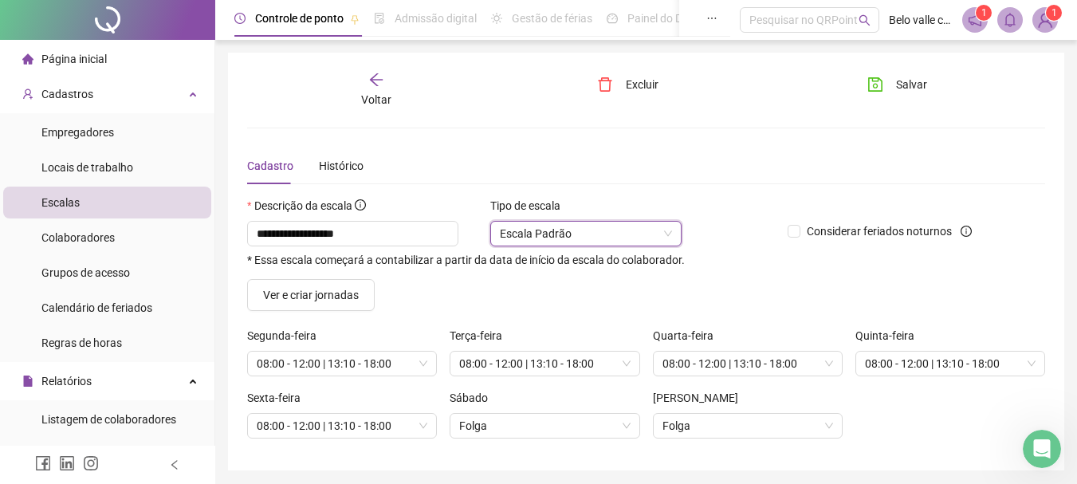
click at [762, 283] on div "Ver e criar jornadas" at bounding box center [646, 295] width 811 height 32
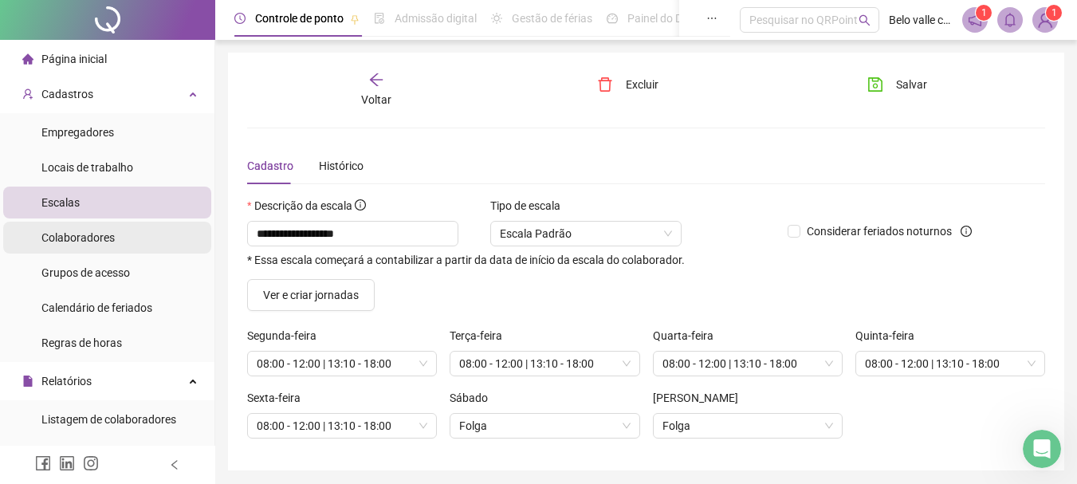
click at [70, 240] on span "Colaboradores" at bounding box center [77, 237] width 73 height 13
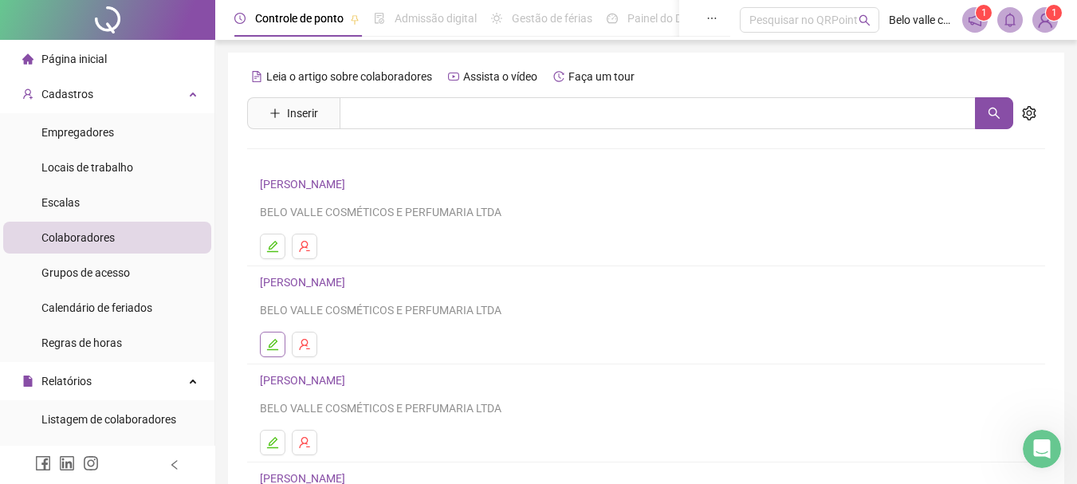
click at [269, 340] on icon "edit" at bounding box center [272, 344] width 13 height 13
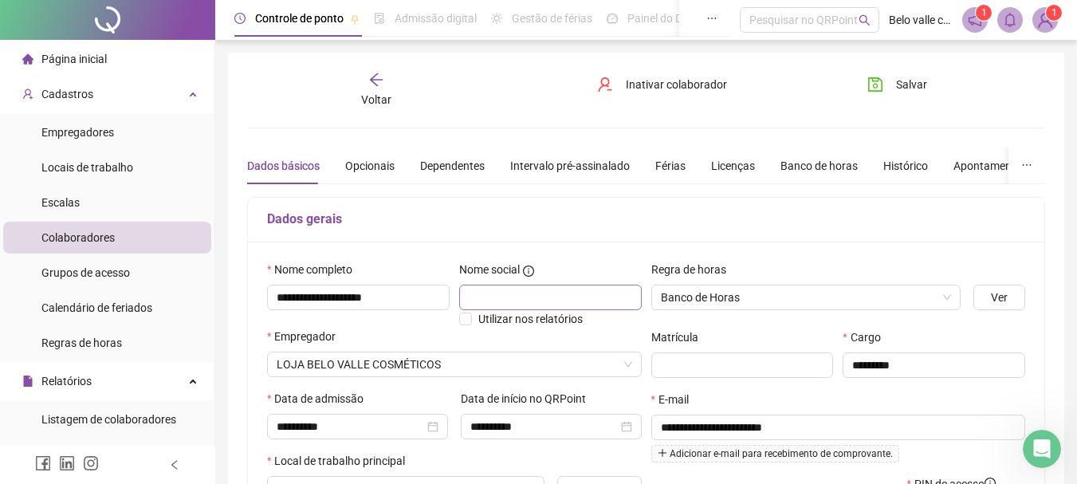
type input "**********"
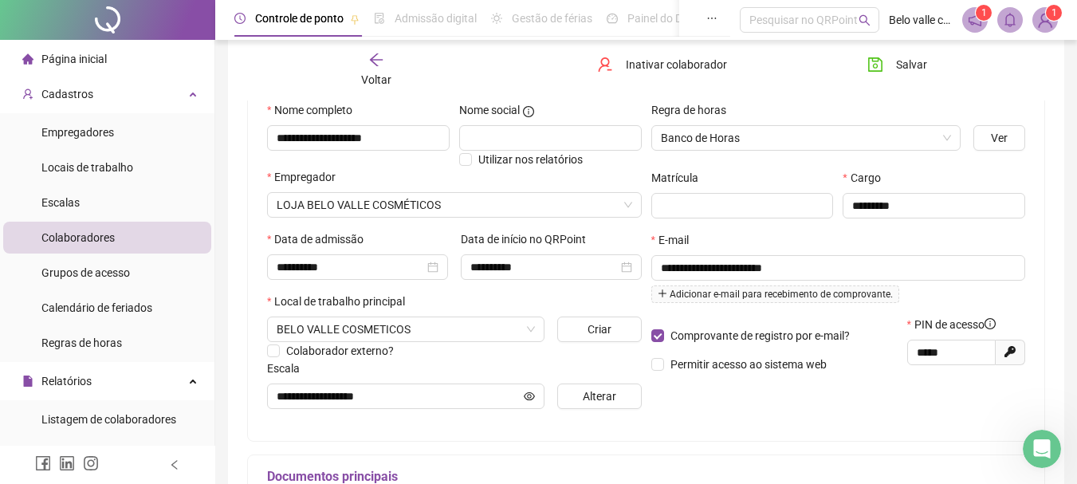
scroll to position [80, 0]
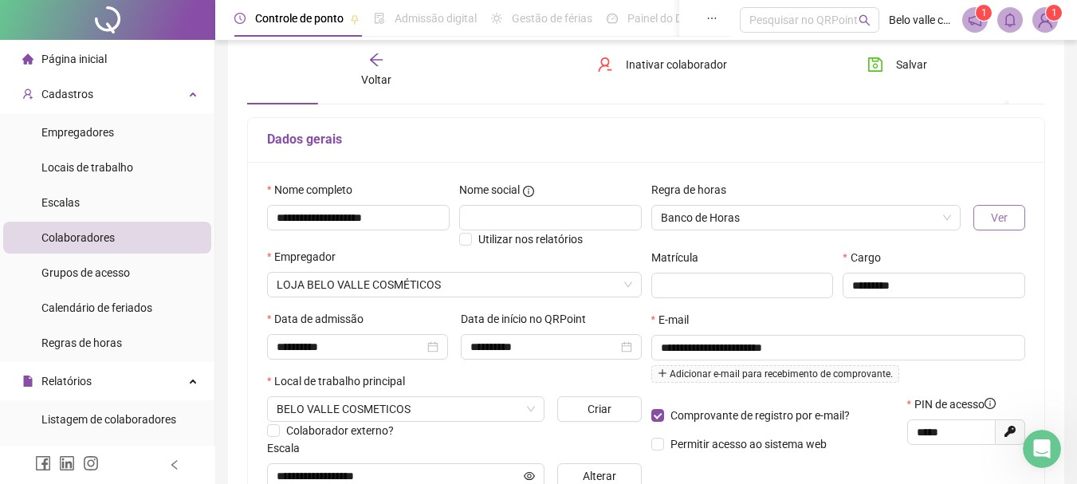
click at [1012, 215] on button "Ver" at bounding box center [1000, 218] width 52 height 26
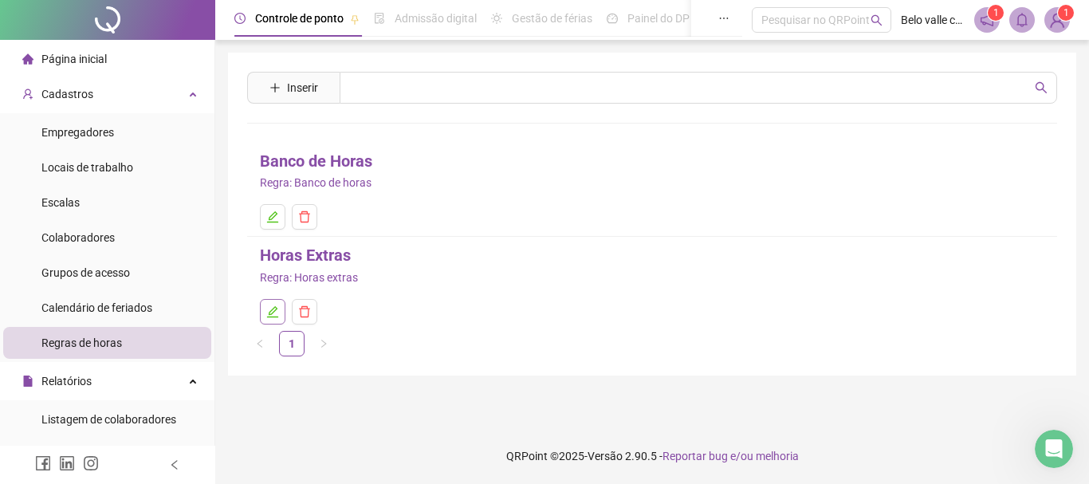
click at [266, 316] on icon "edit" at bounding box center [272, 311] width 13 height 13
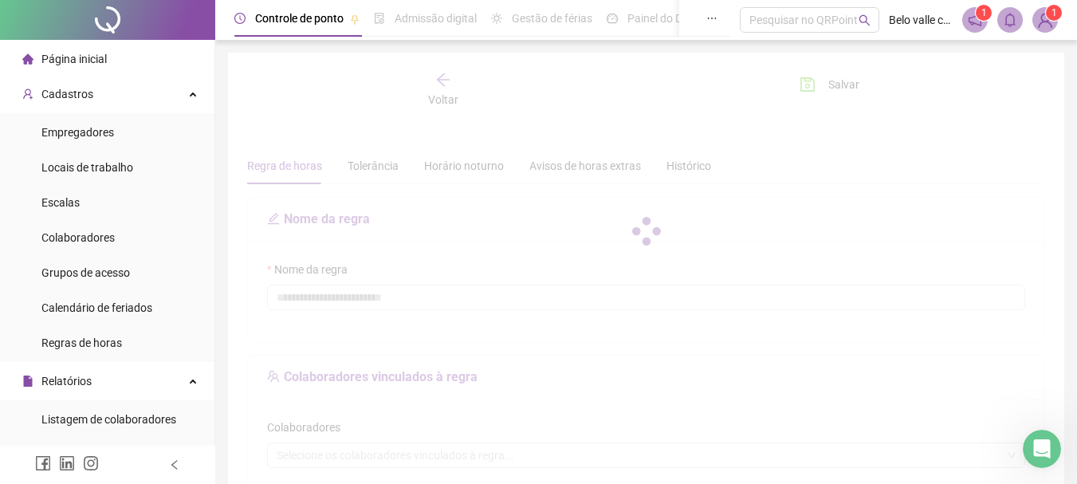
type input "**********"
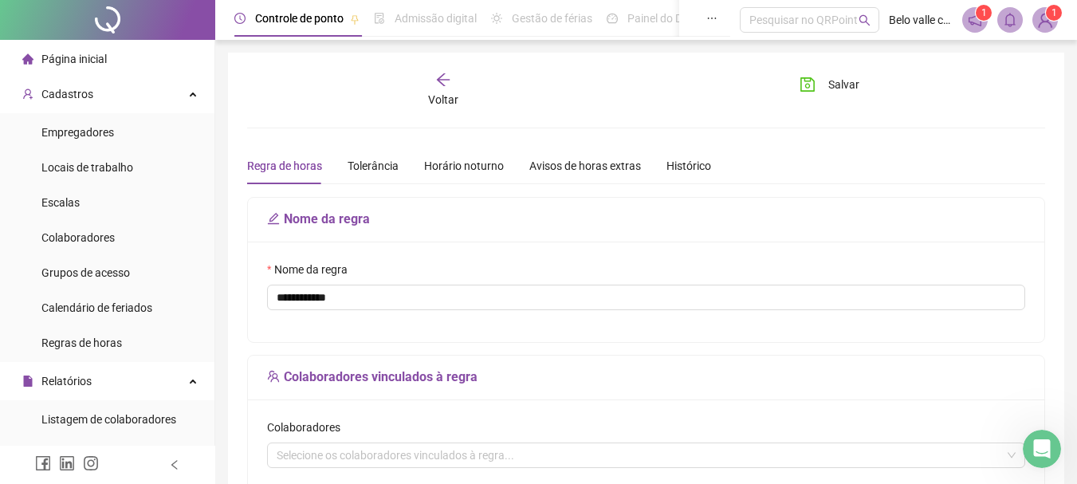
click at [435, 82] on icon "arrow-left" at bounding box center [443, 80] width 16 height 16
